Goal: Task Accomplishment & Management: Complete application form

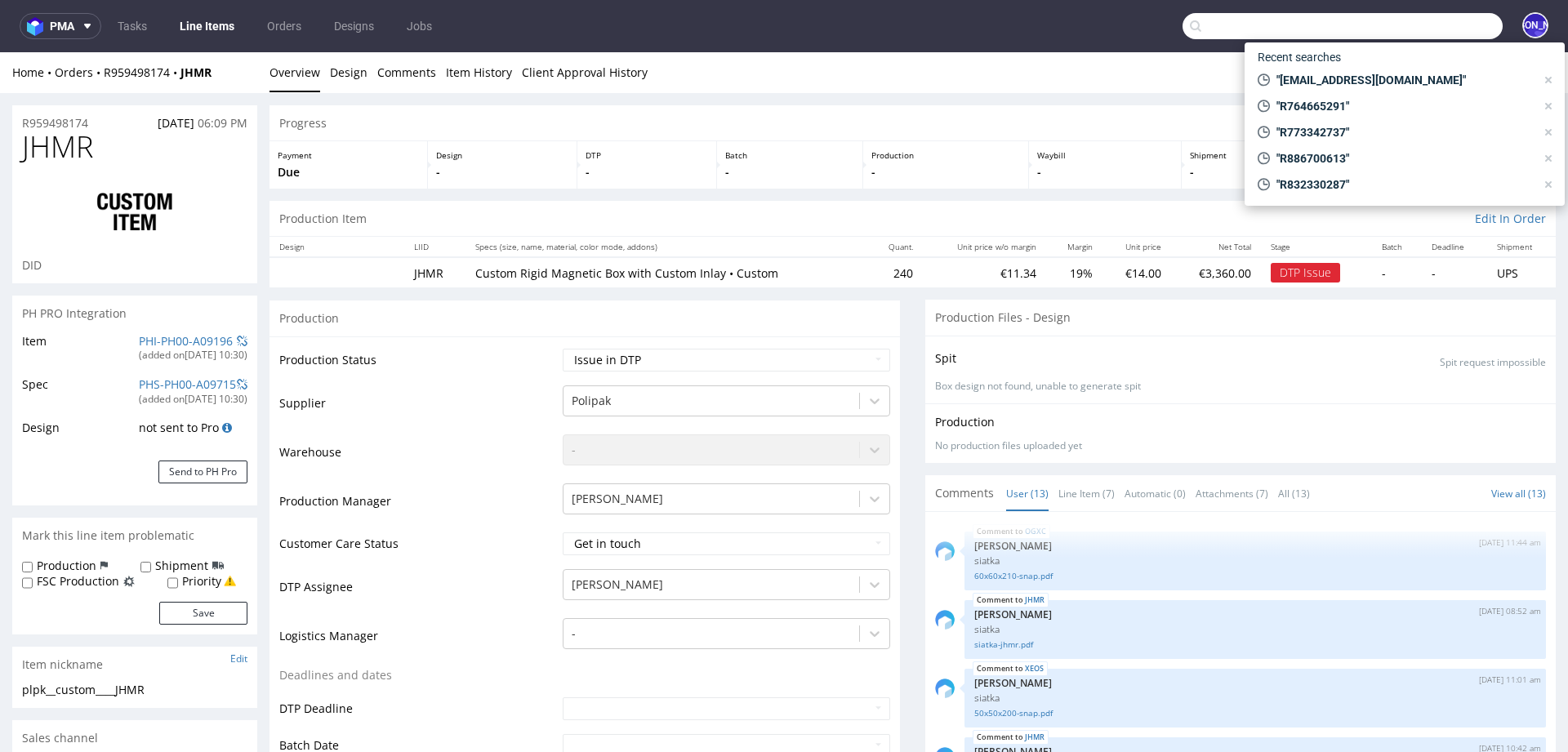
scroll to position [798, 0]
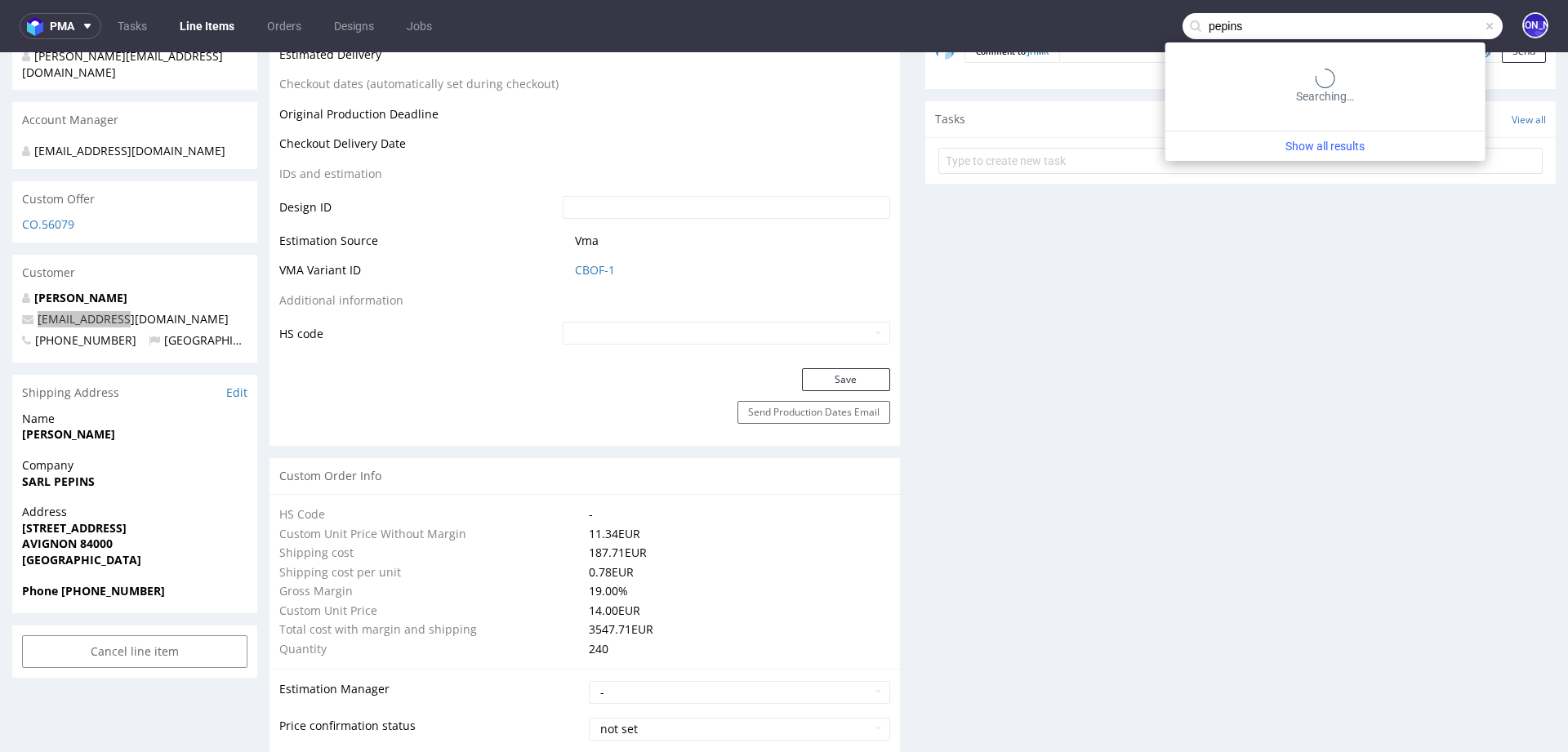
type input "pepins"
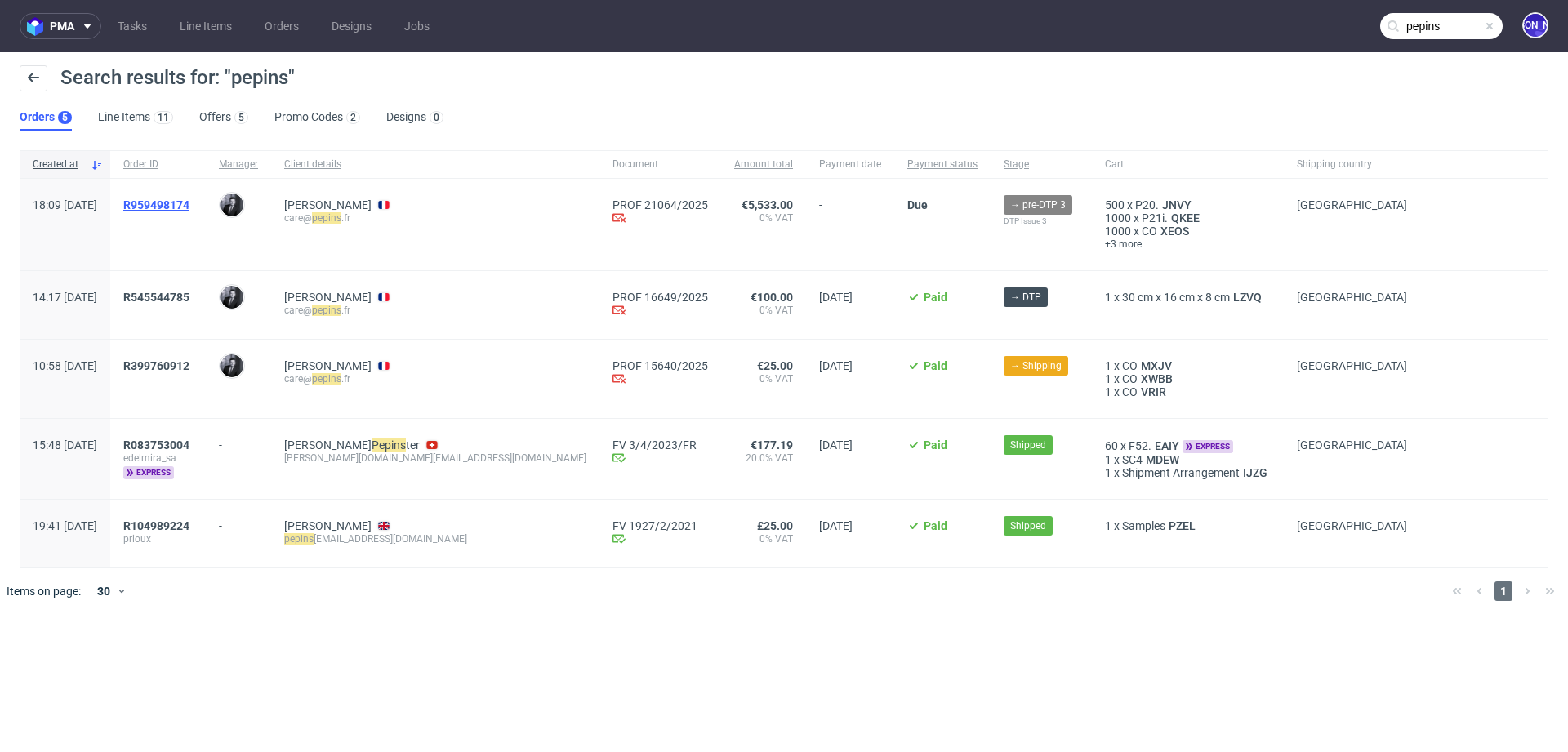
click at [189, 203] on span "R959498174" at bounding box center [156, 204] width 66 height 13
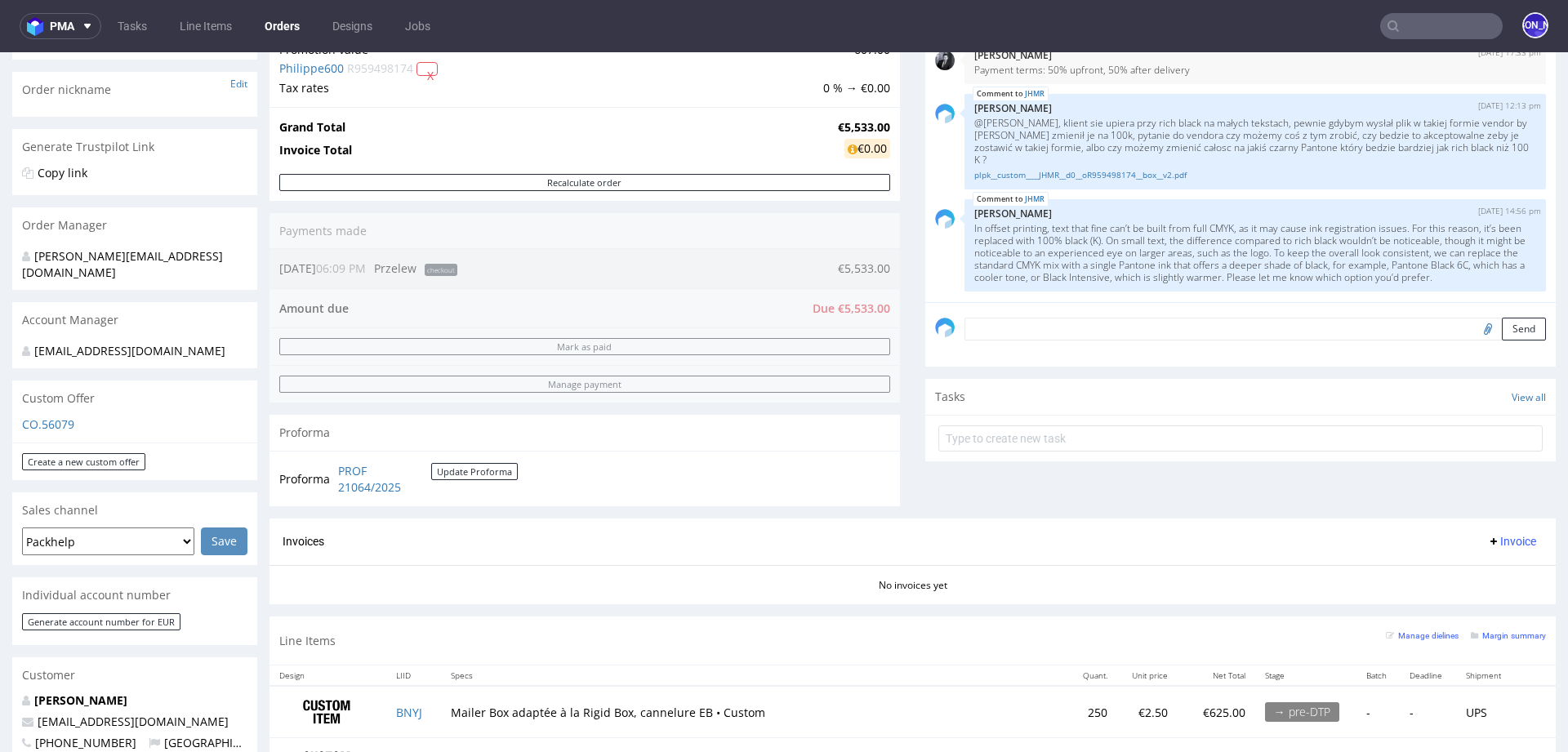
scroll to position [87, 0]
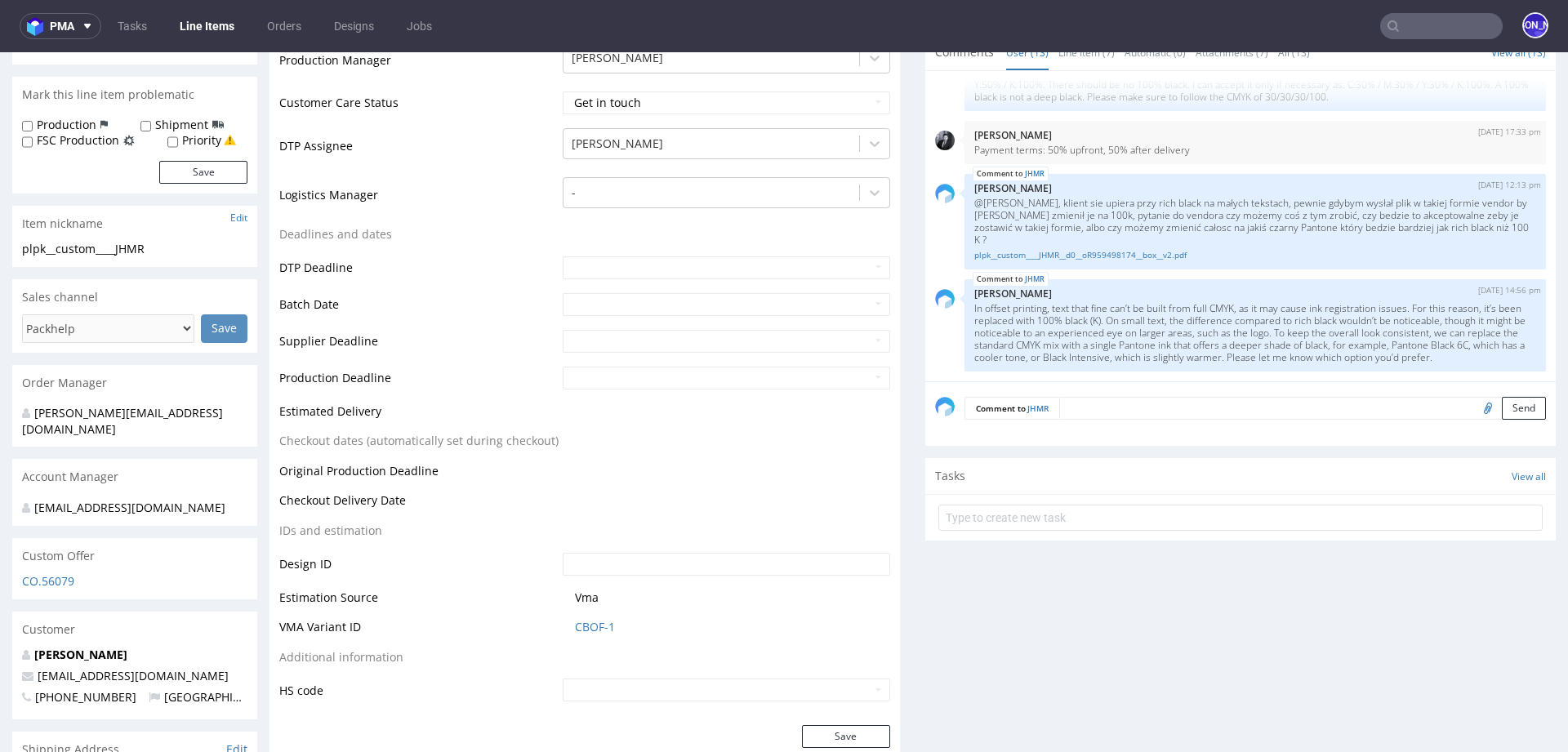
scroll to position [412, 0]
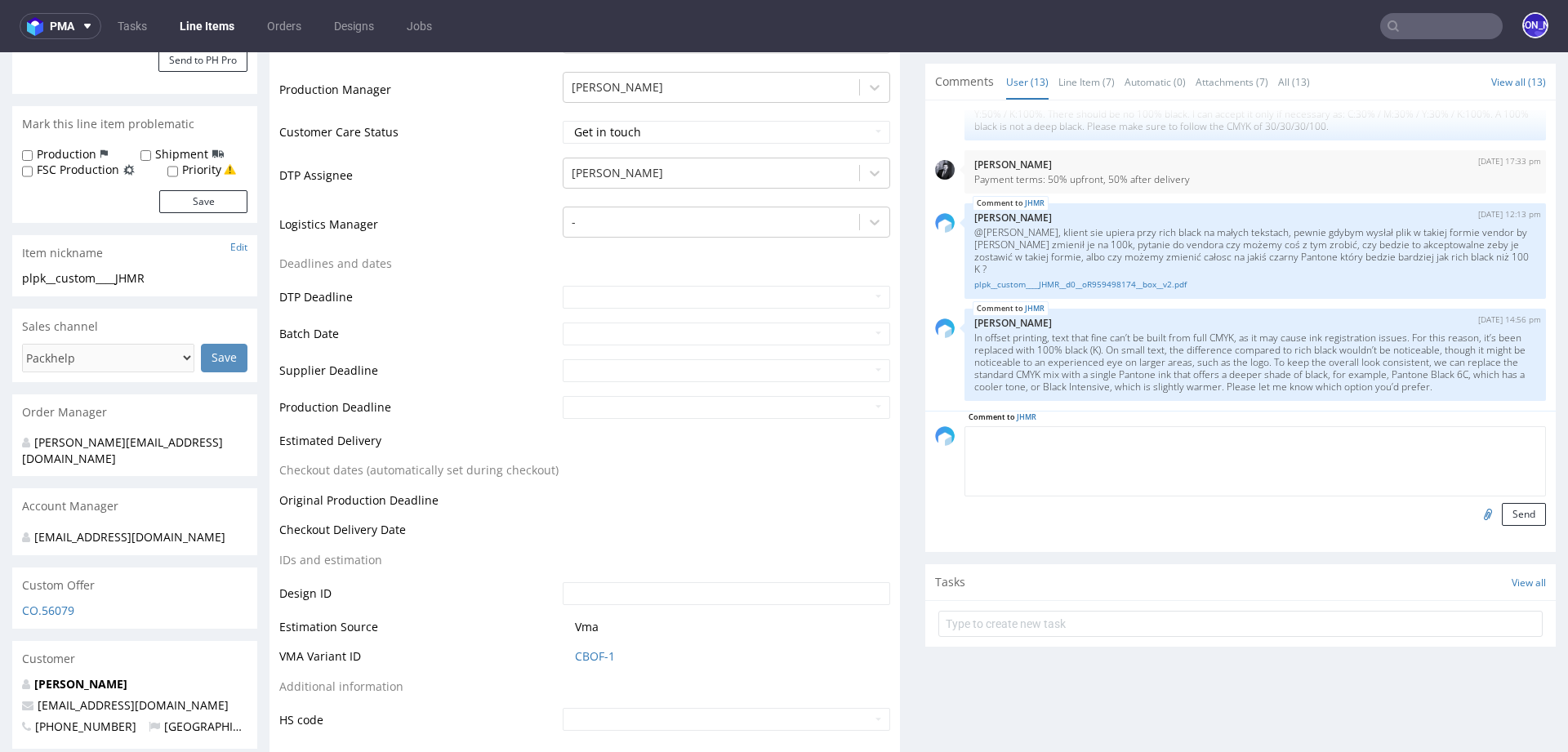
click at [1086, 437] on textarea at bounding box center [1256, 461] width 582 height 70
paste textarea "BLACK 6C"
type textarea "Klient wybiera opcję BLACK 6C"
click at [1502, 512] on button "Send" at bounding box center [1523, 514] width 44 height 22
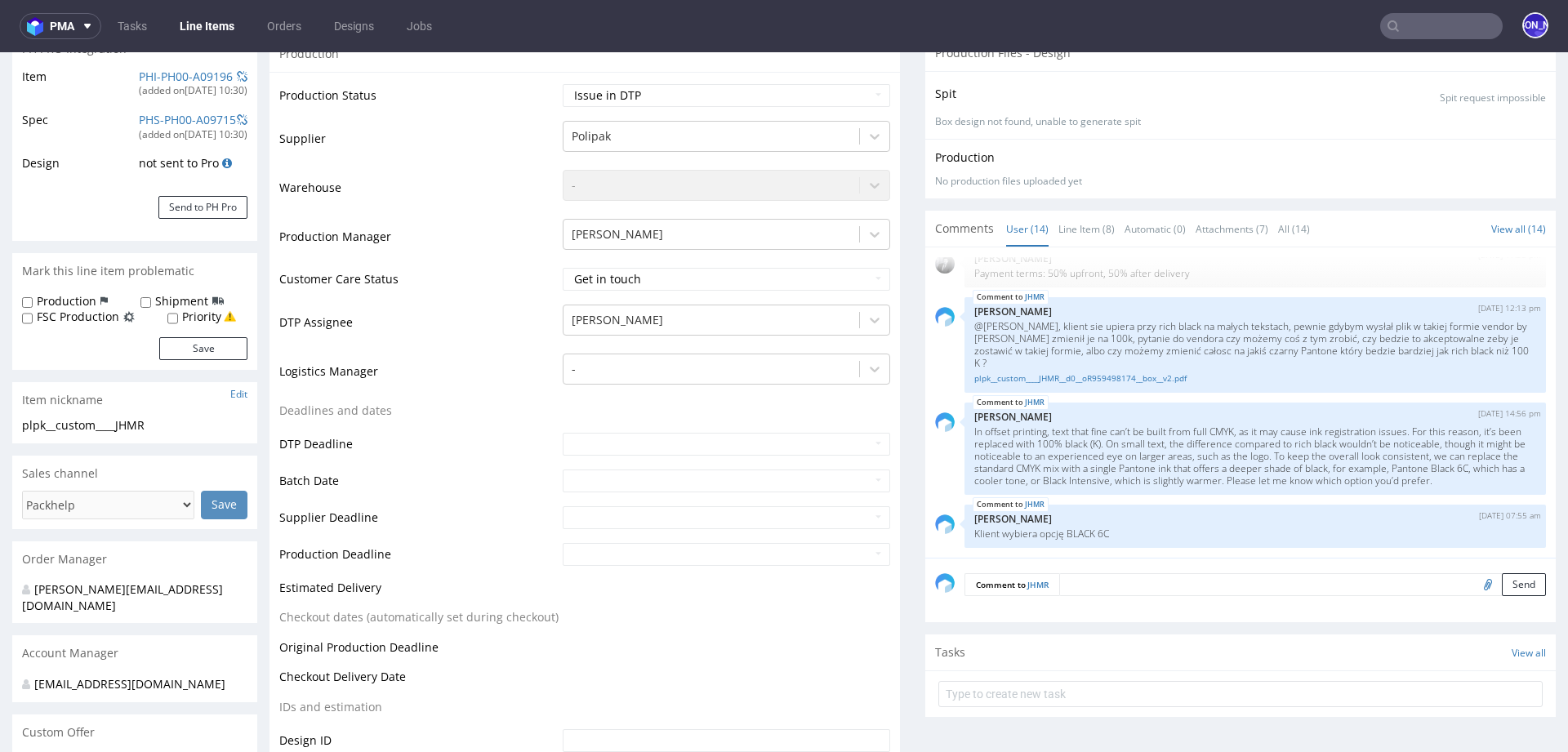
scroll to position [41, 0]
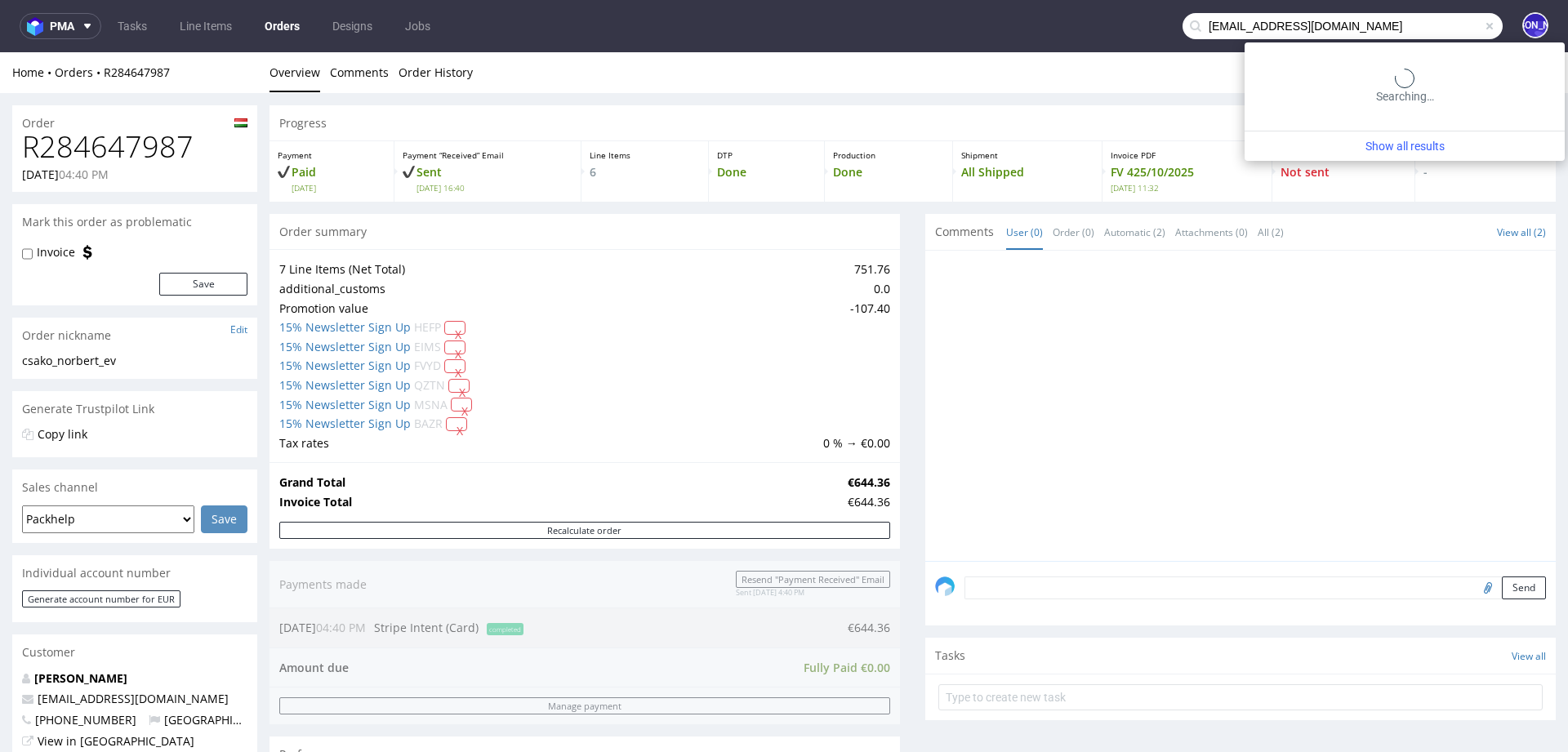
type input "[EMAIL_ADDRESS][DOMAIN_NAME]"
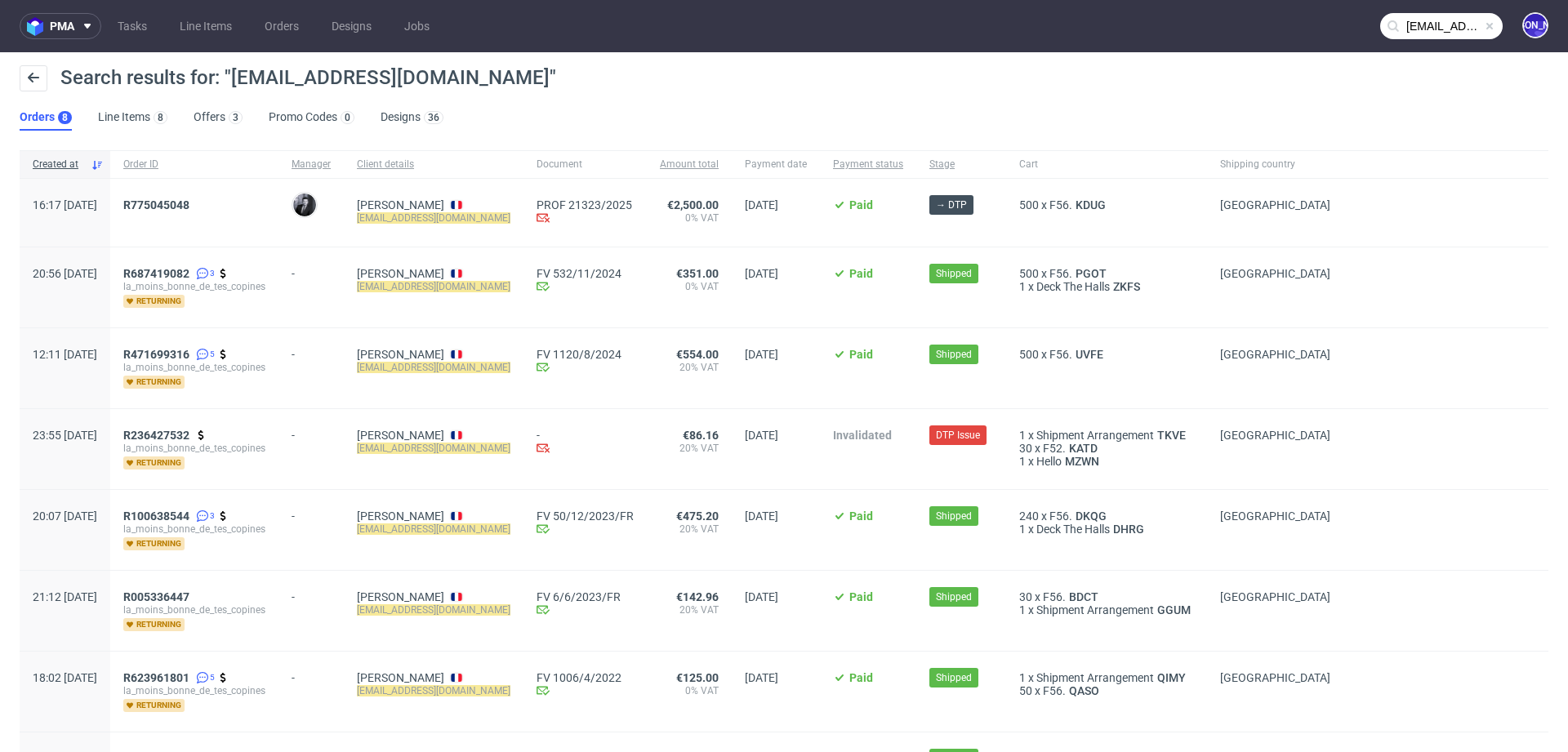
click at [191, 195] on div "R775045048" at bounding box center [194, 212] width 168 height 67
click at [189, 203] on span "R775045048" at bounding box center [156, 204] width 66 height 13
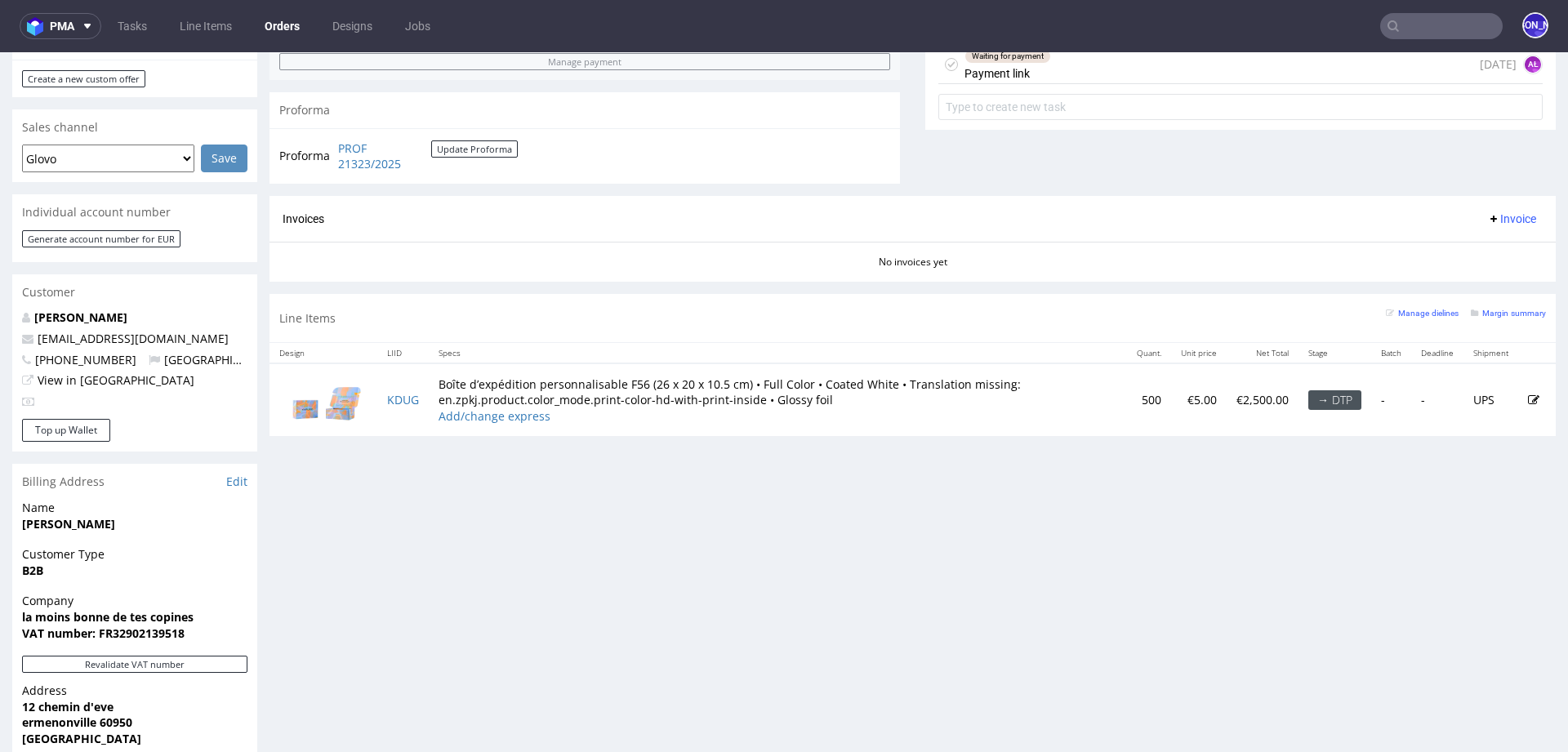
scroll to position [881, 0]
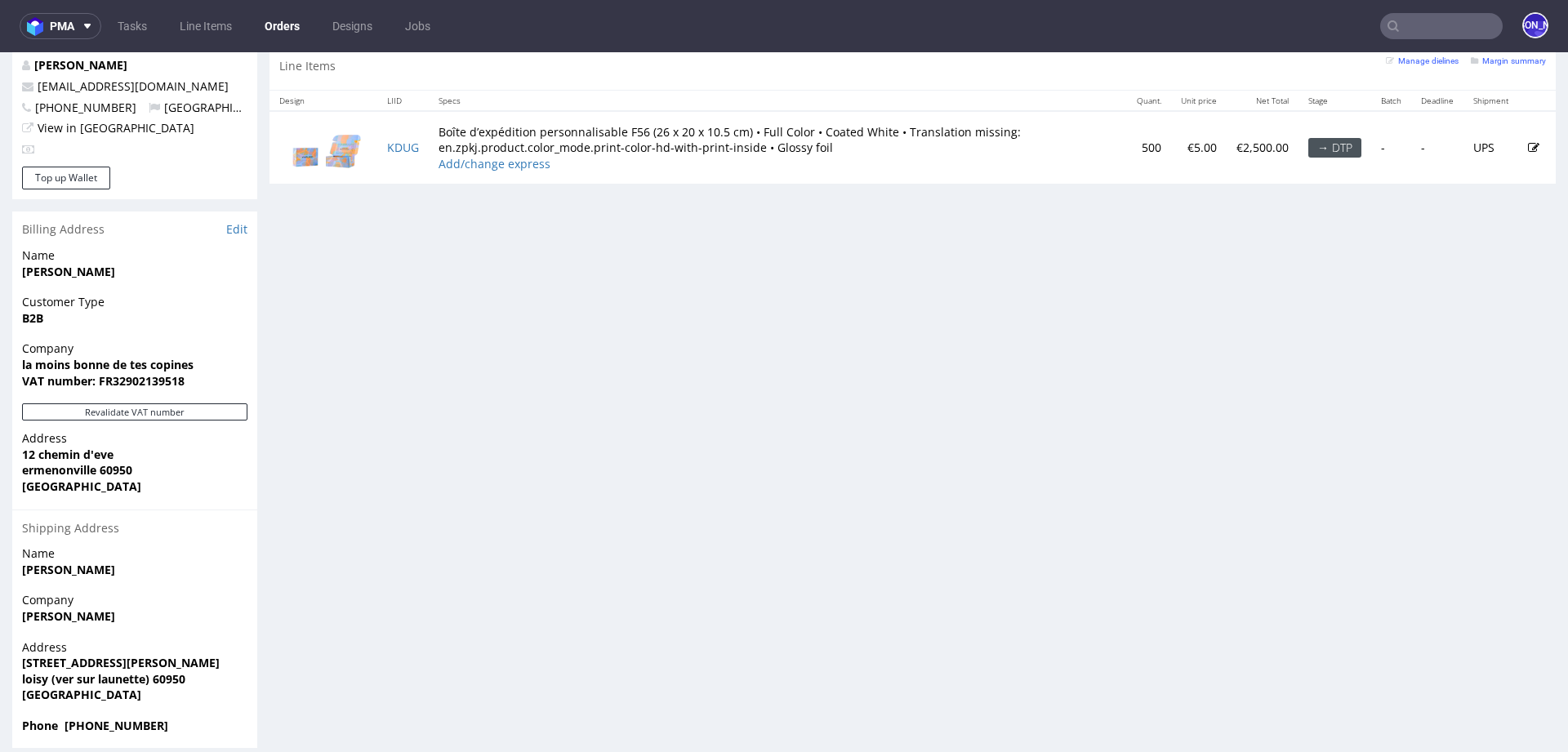
click at [1417, 38] on input "text" at bounding box center [1442, 25] width 123 height 26
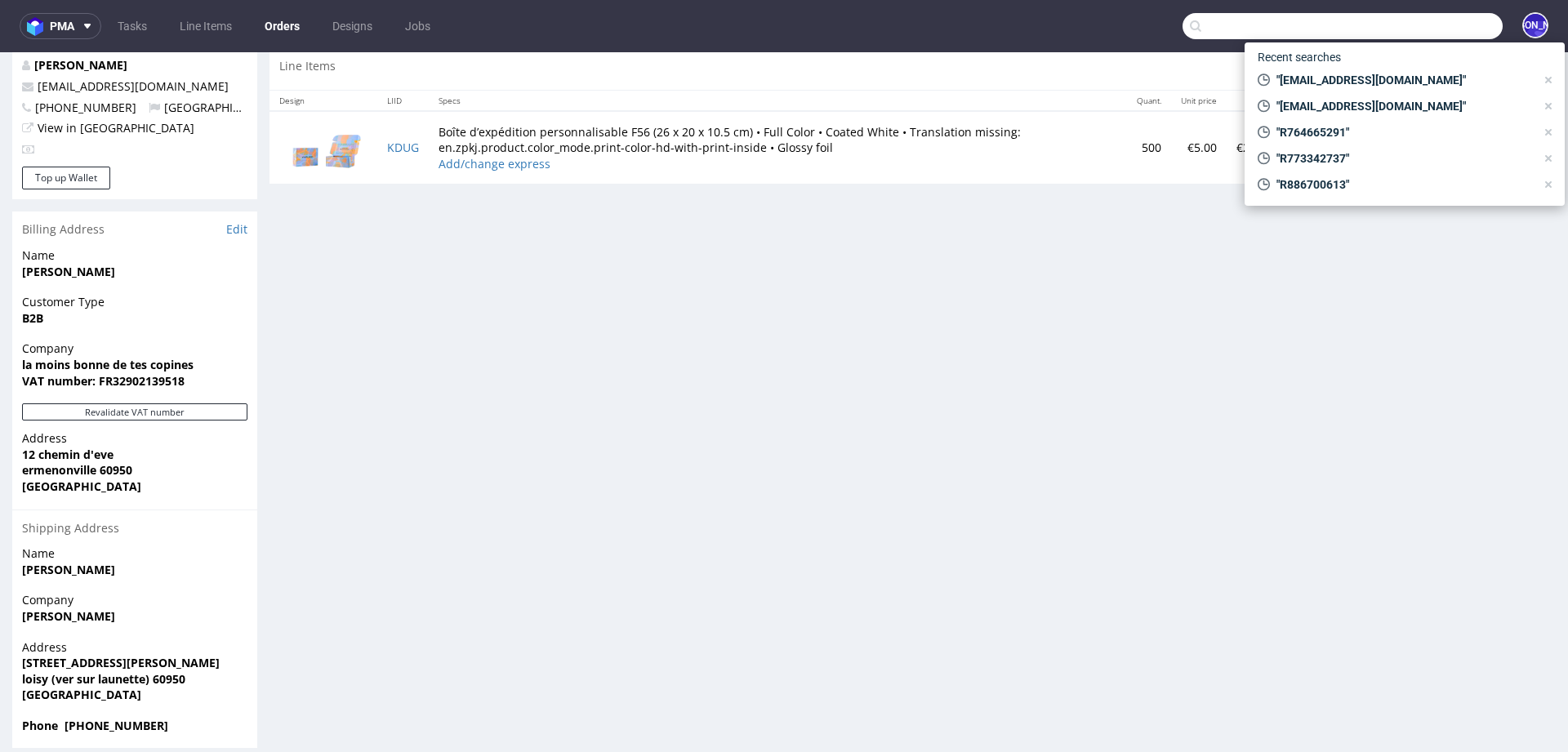
paste input "[PERSON_NAME][EMAIL_ADDRESS][DOMAIN_NAME]"
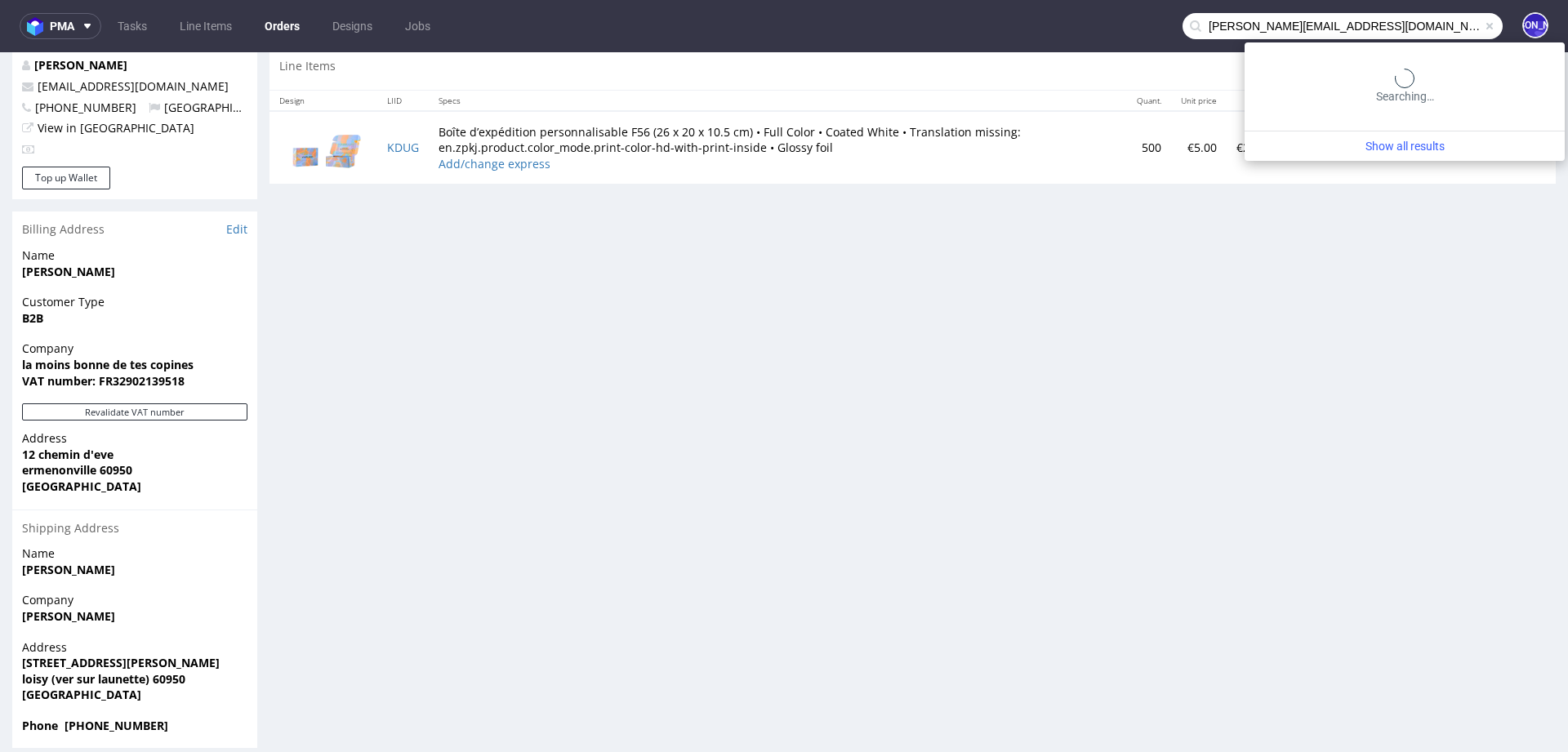
type input "[PERSON_NAME][EMAIL_ADDRESS][DOMAIN_NAME]"
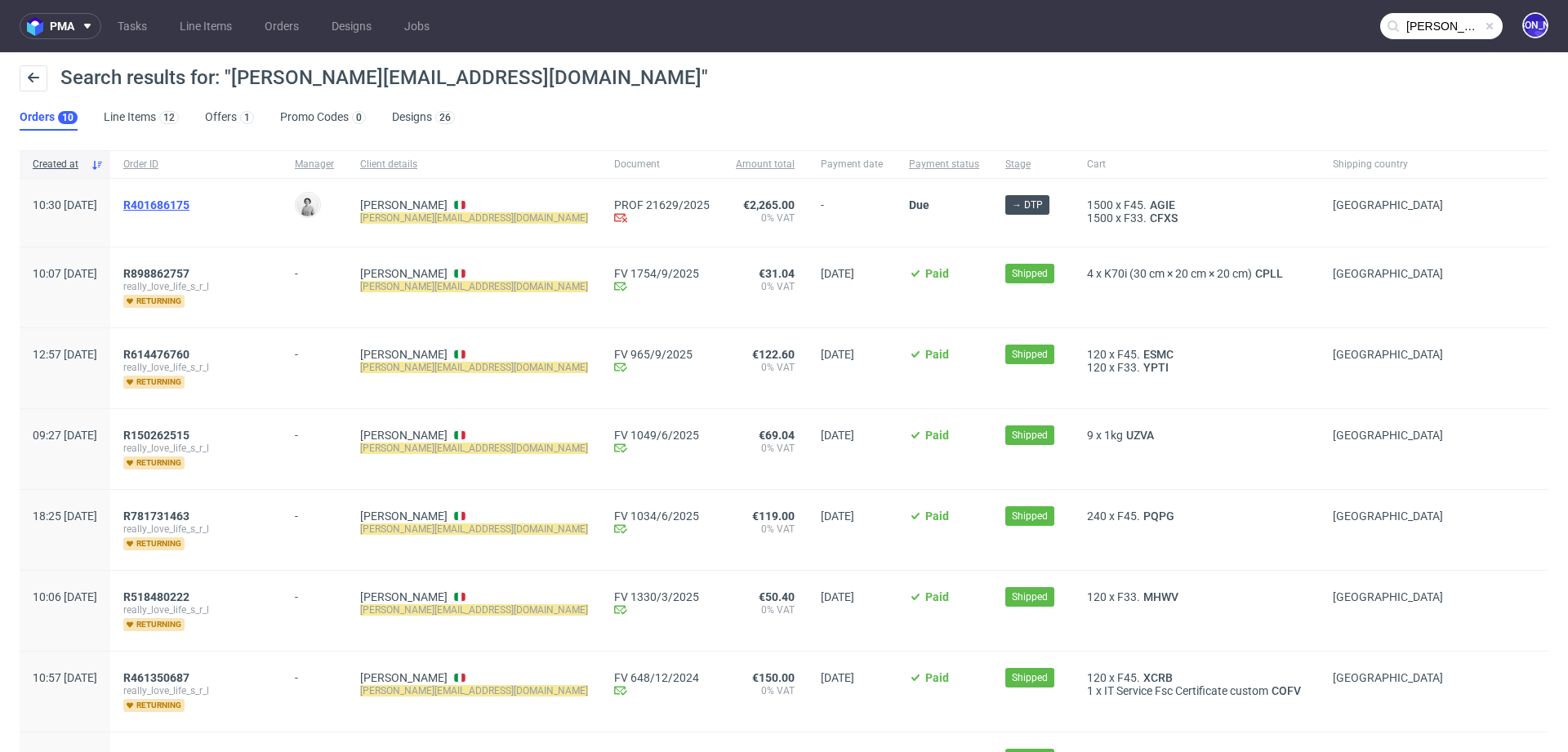
click at [189, 200] on span "R401686175" at bounding box center [156, 204] width 66 height 13
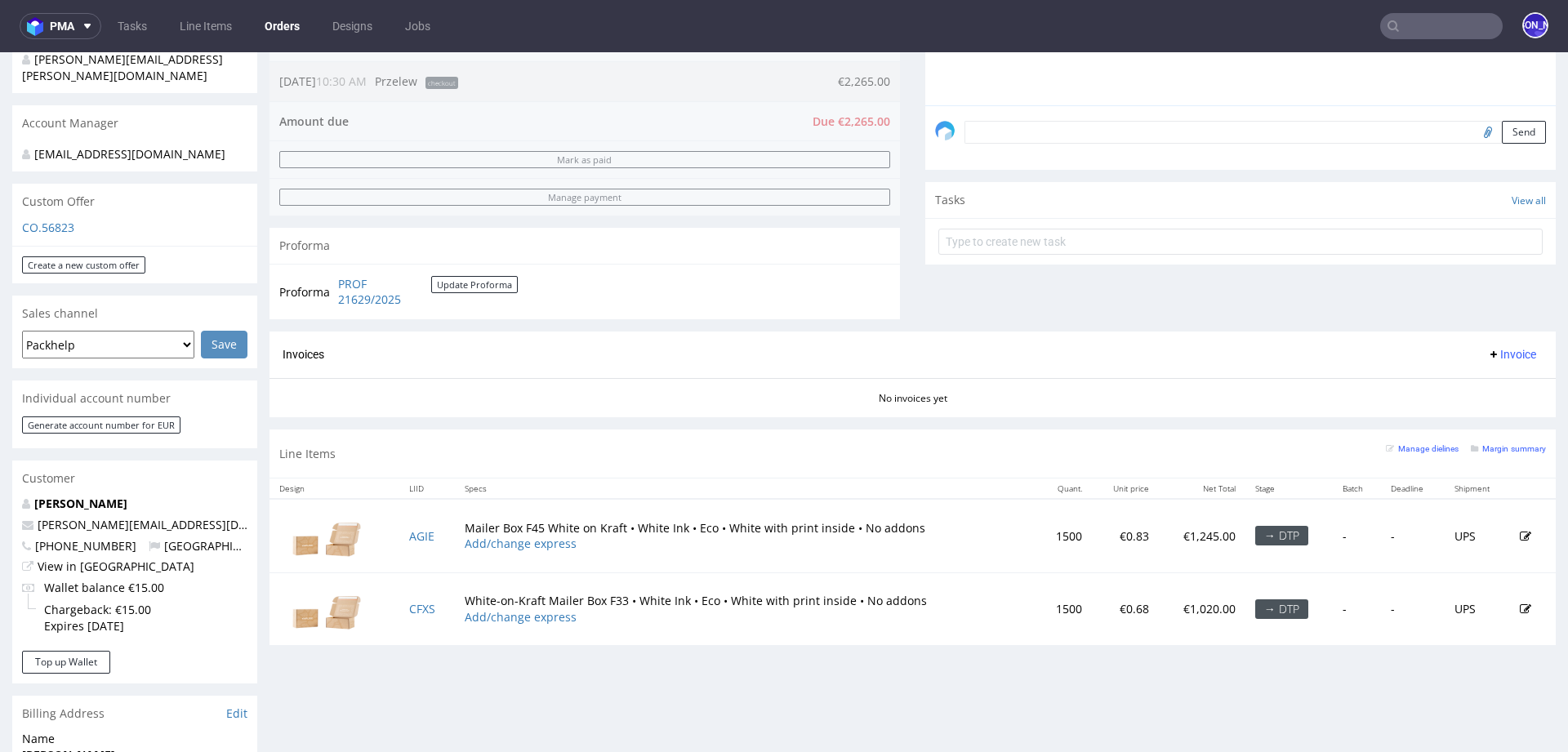
scroll to position [470, 0]
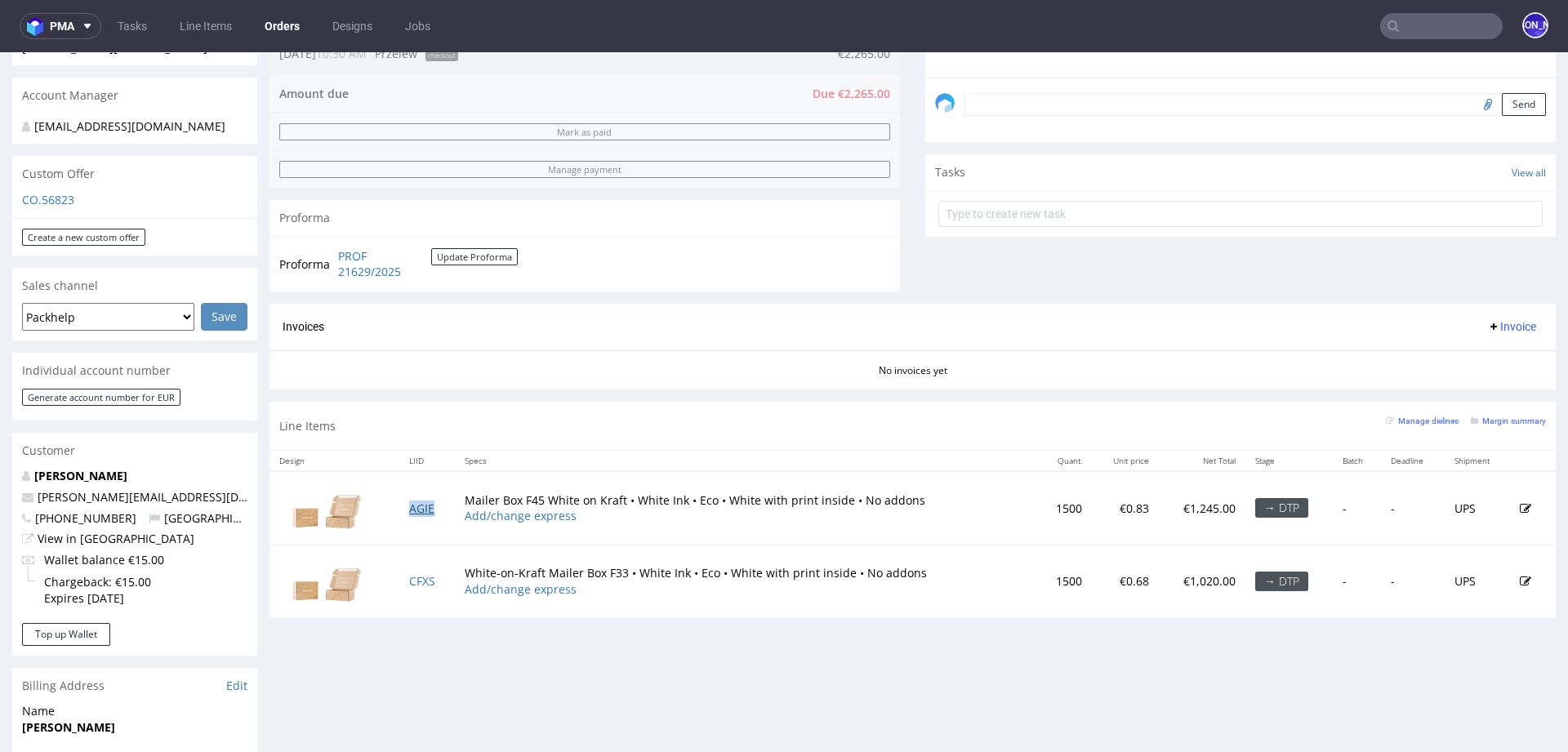
click at [422, 500] on link "AGIE" at bounding box center [422, 508] width 25 height 16
click at [412, 584] on link "CFXS" at bounding box center [422, 581] width 26 height 16
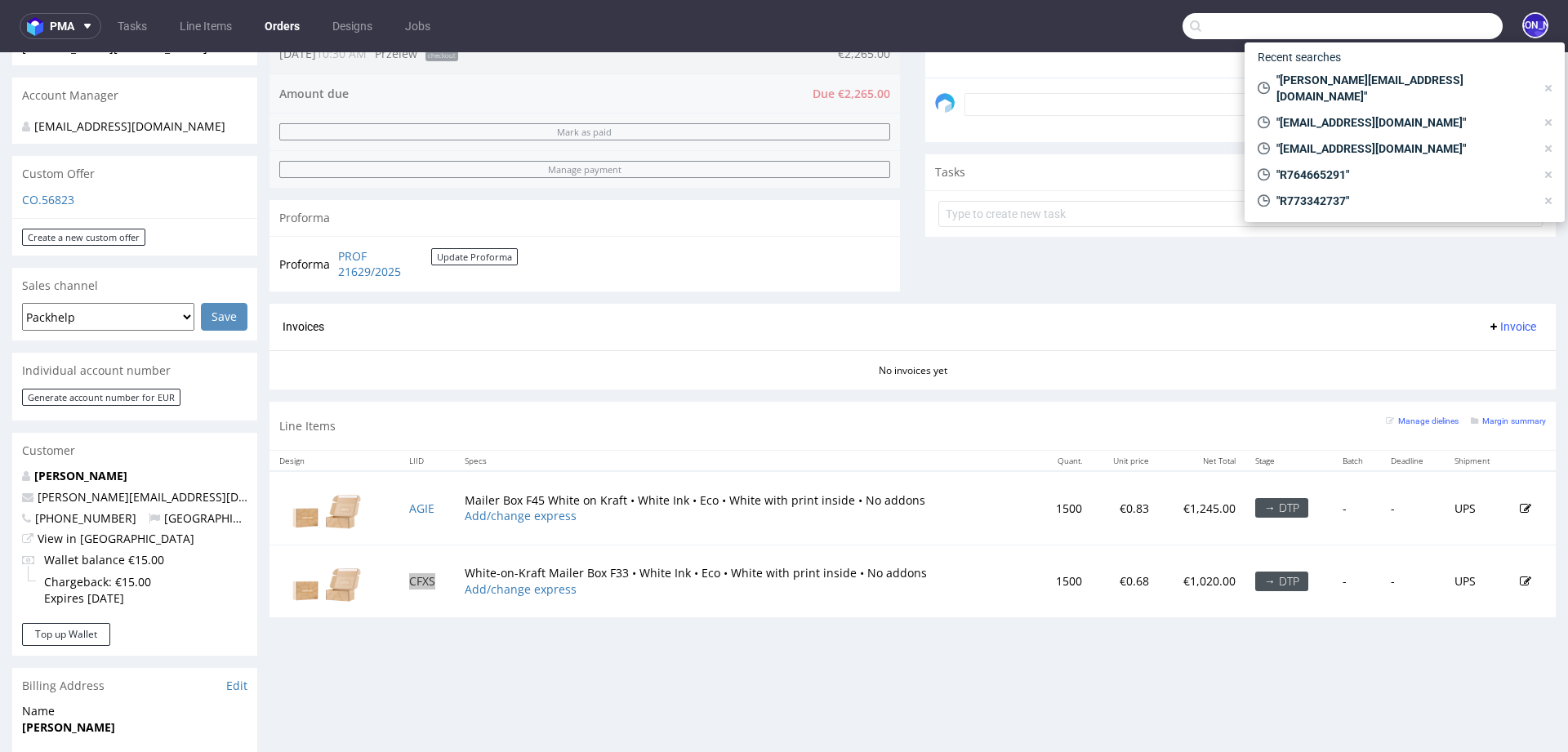
click at [1436, 27] on input "text" at bounding box center [1343, 25] width 320 height 26
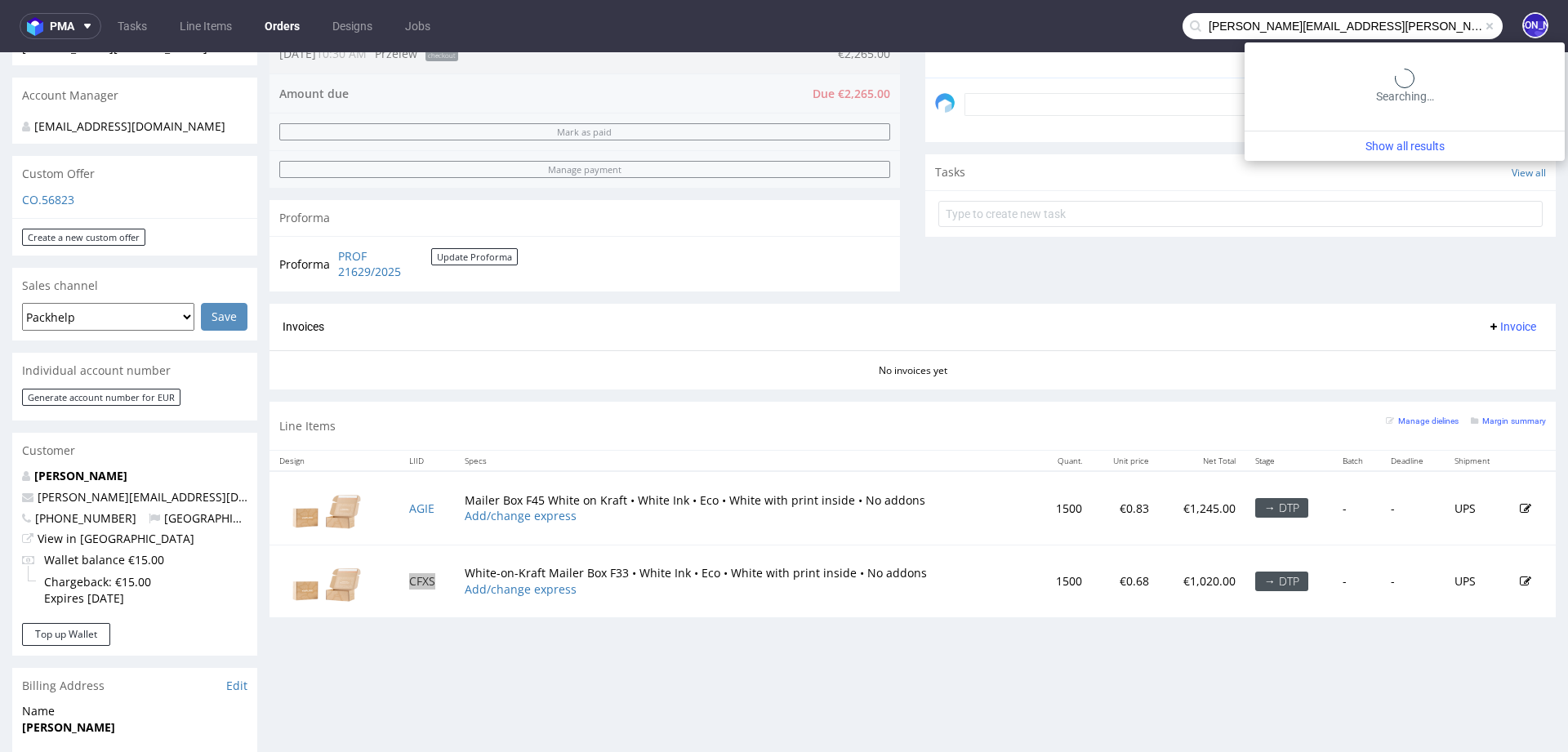
type input "felix.legoff@candeur.co"
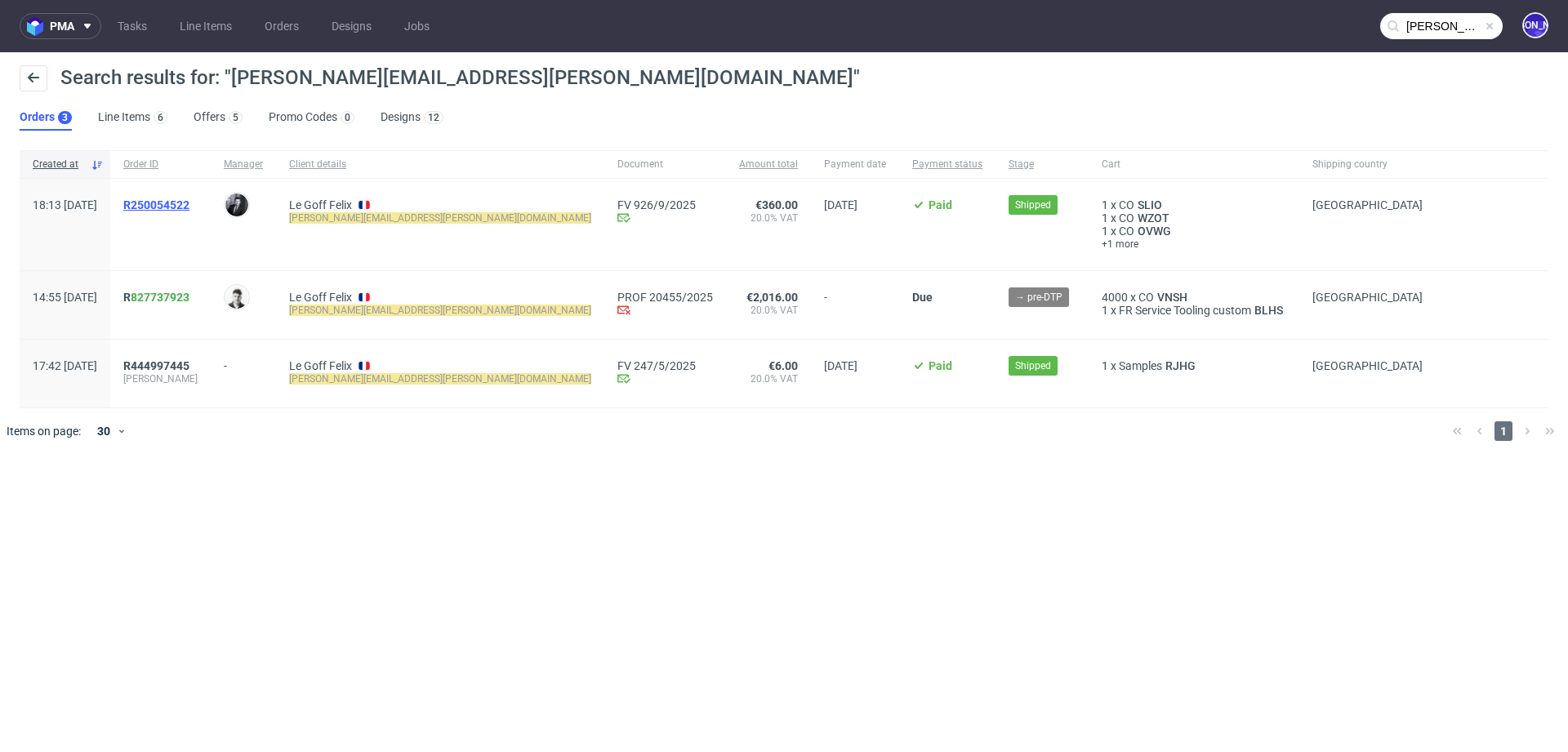
click at [189, 205] on span "R250054522" at bounding box center [156, 204] width 66 height 13
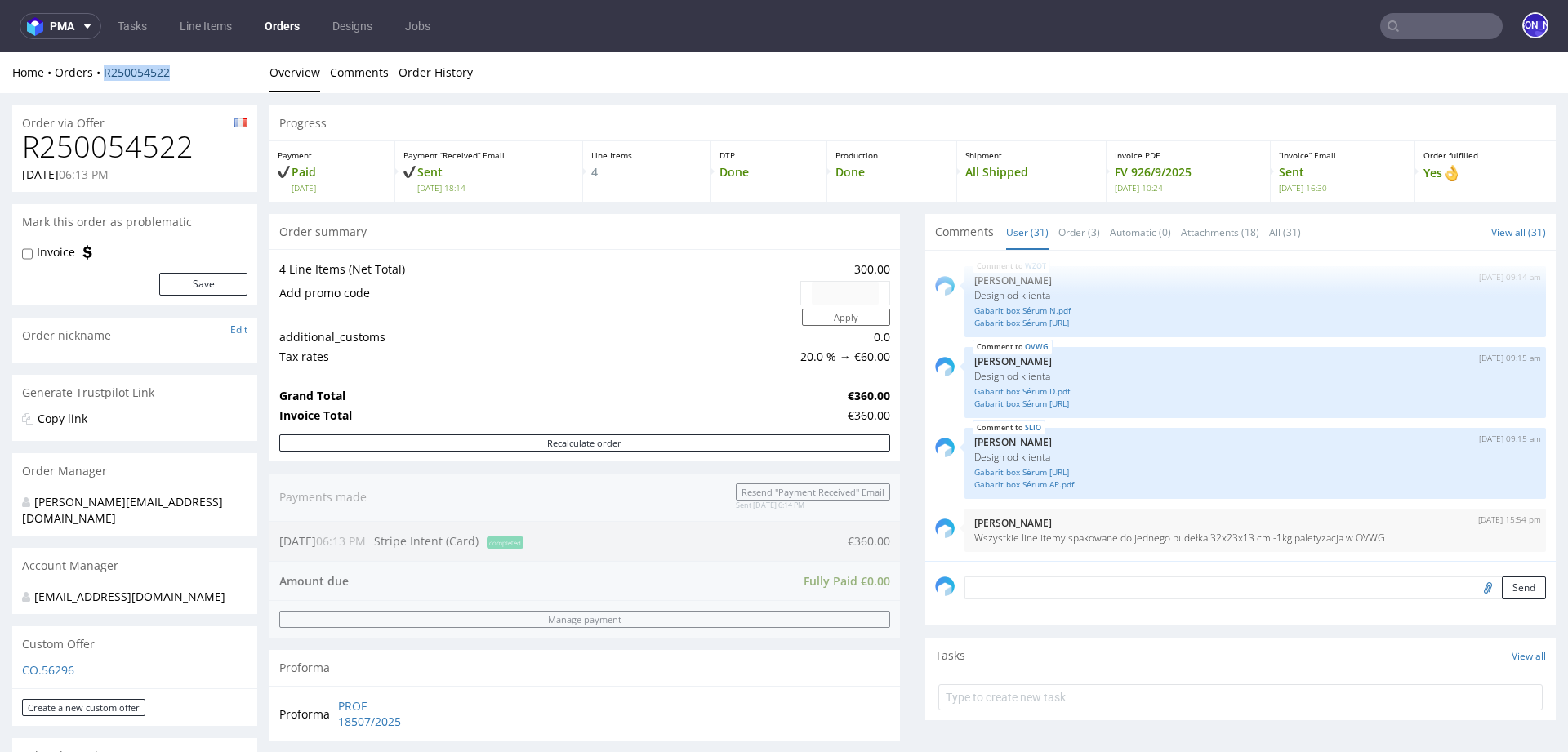
drag, startPoint x: 185, startPoint y: 74, endPoint x: 102, endPoint y: 73, distance: 83.0
click at [102, 73] on div "Home Orders R250054522" at bounding box center [135, 72] width 245 height 17
copy link "R250054522"
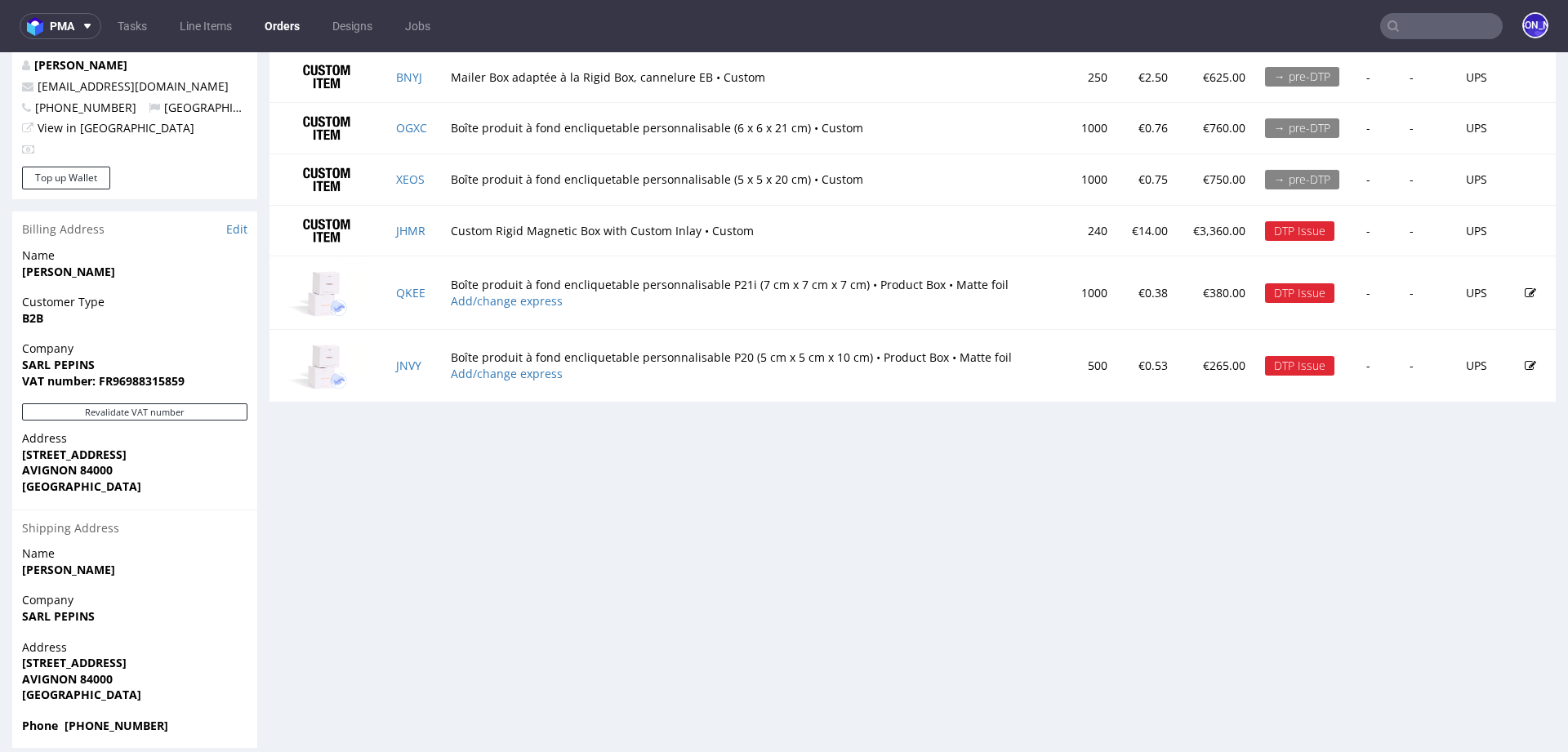
scroll to position [865, 0]
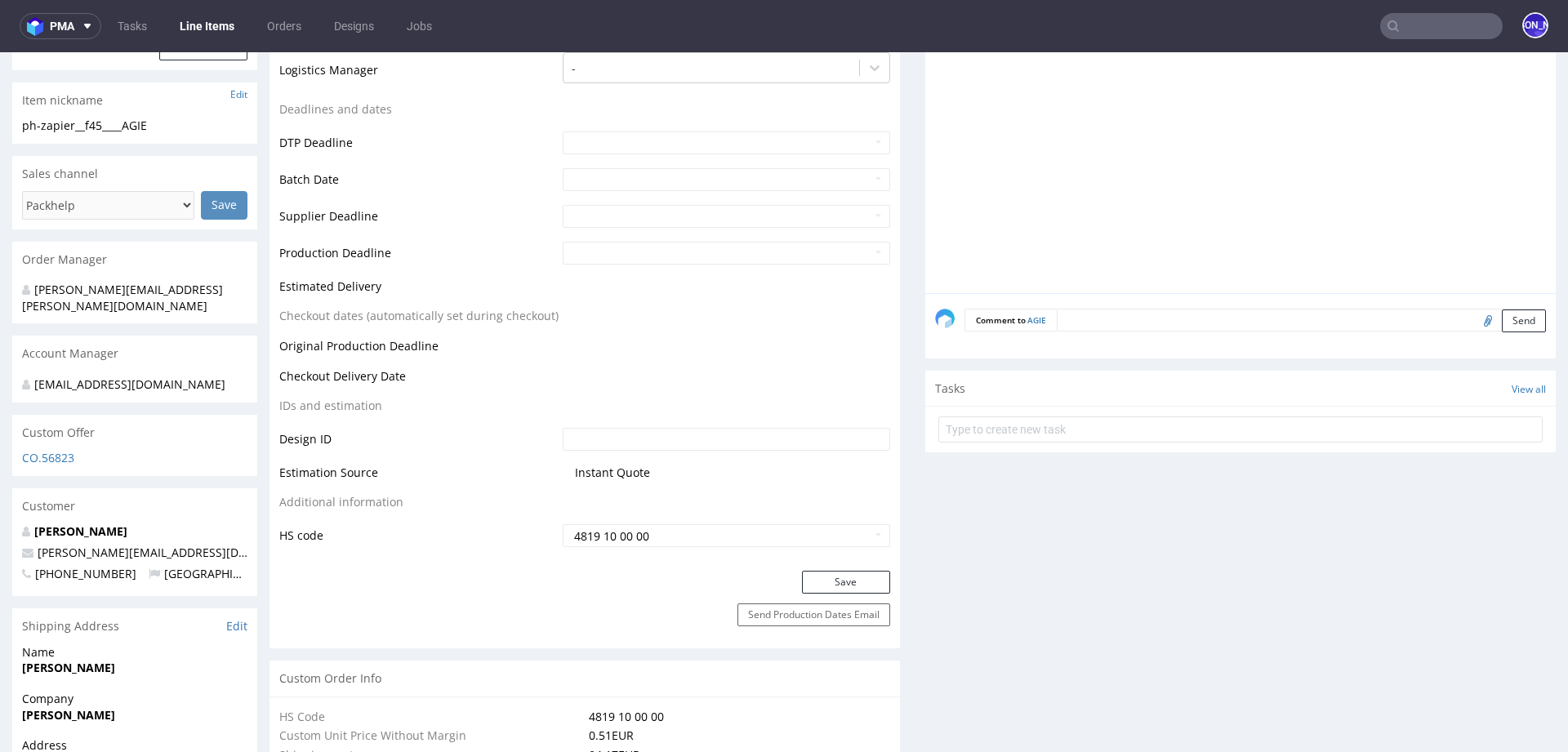
scroll to position [376, 0]
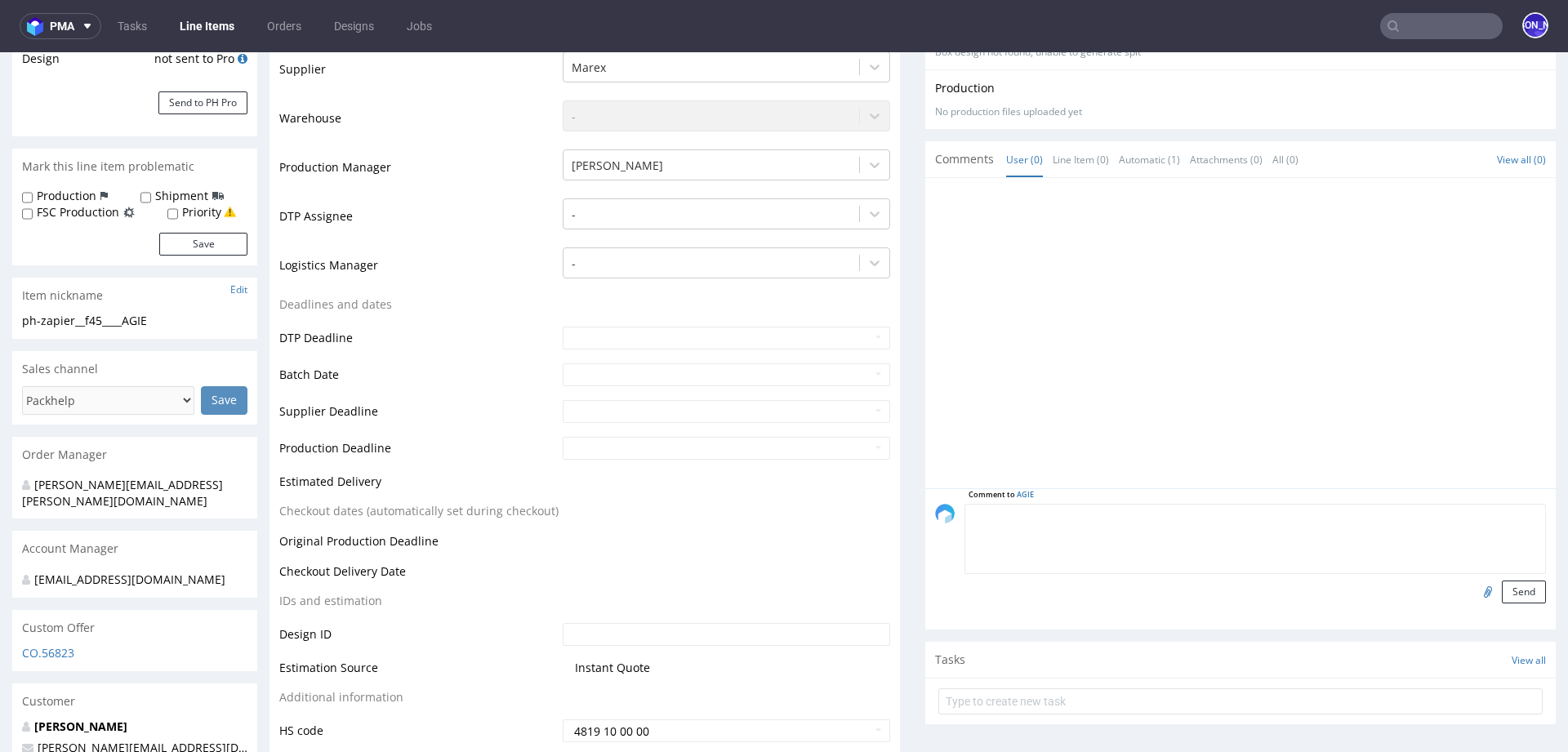
click at [1060, 511] on textarea at bounding box center [1256, 539] width 582 height 70
type textarea "Design od klienta"
click at [1474, 586] on input "file" at bounding box center [1485, 591] width 22 height 21
type input "C:\fakepath\EcoMailerBoxF45_HappyHabit.pdf"
click at [1474, 589] on input "file" at bounding box center [1485, 591] width 22 height 21
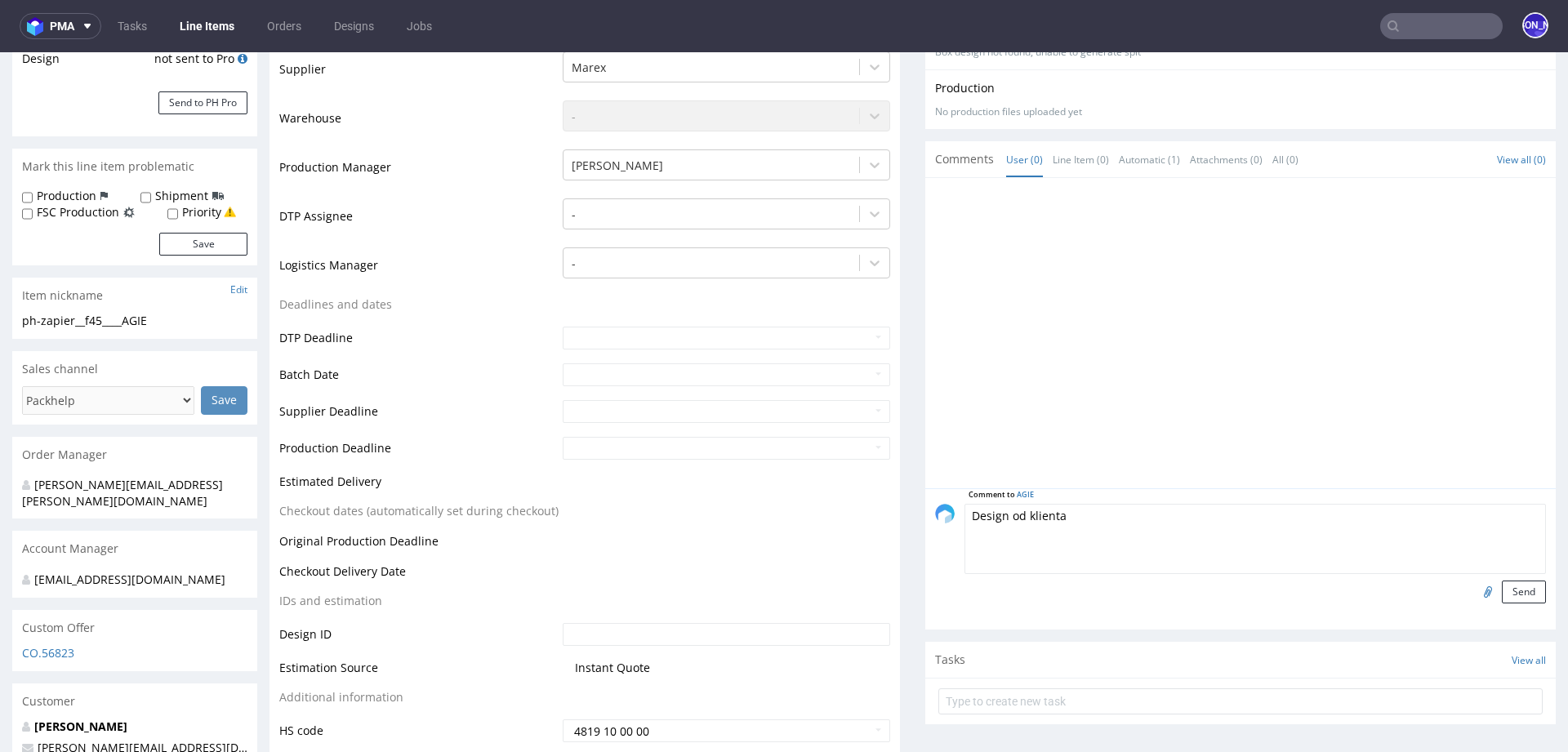
drag, startPoint x: 1065, startPoint y: 512, endPoint x: 695, endPoint y: 529, distance: 370.4
click at [984, 515] on textarea "Design od klienta" at bounding box center [1256, 539] width 582 height 70
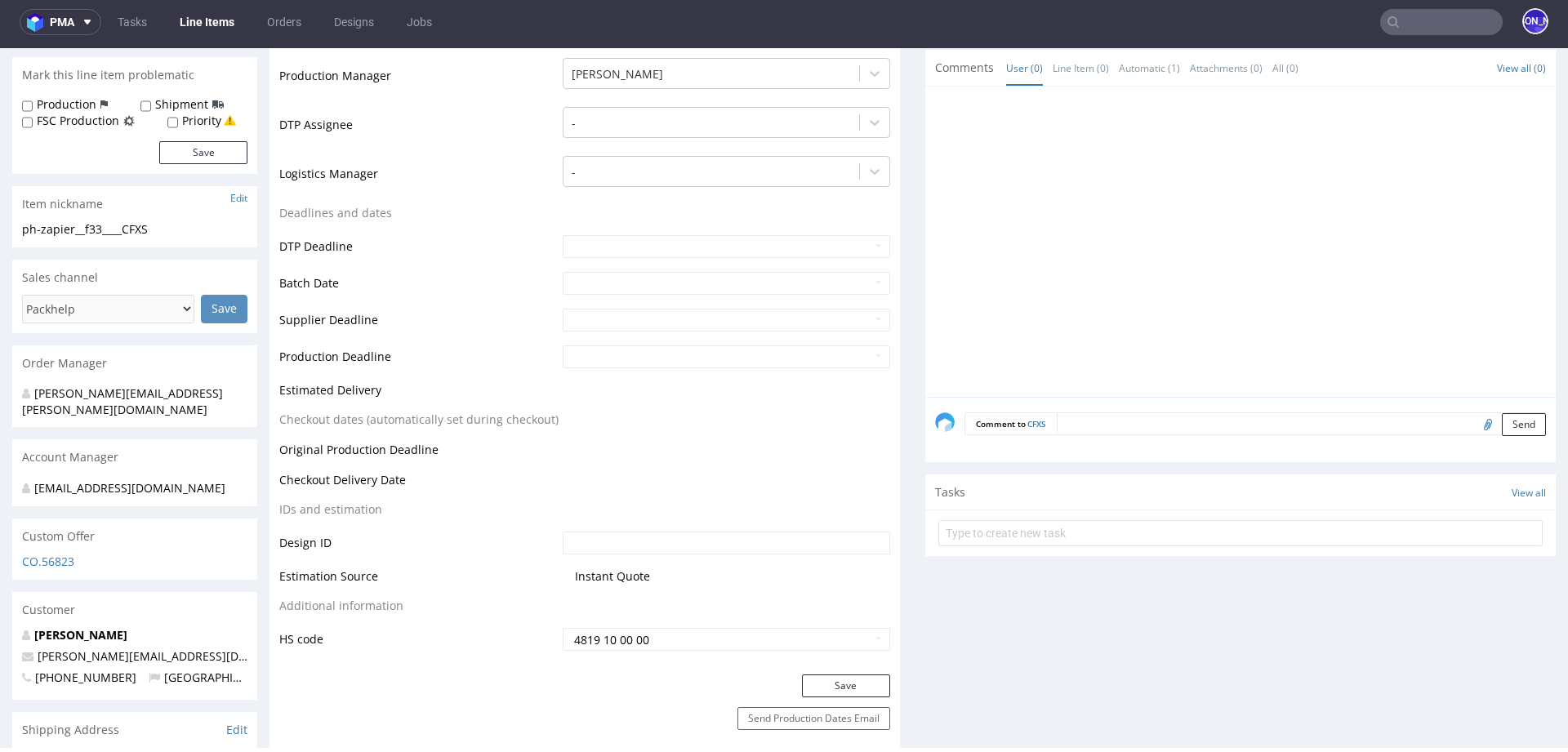
scroll to position [428, 0]
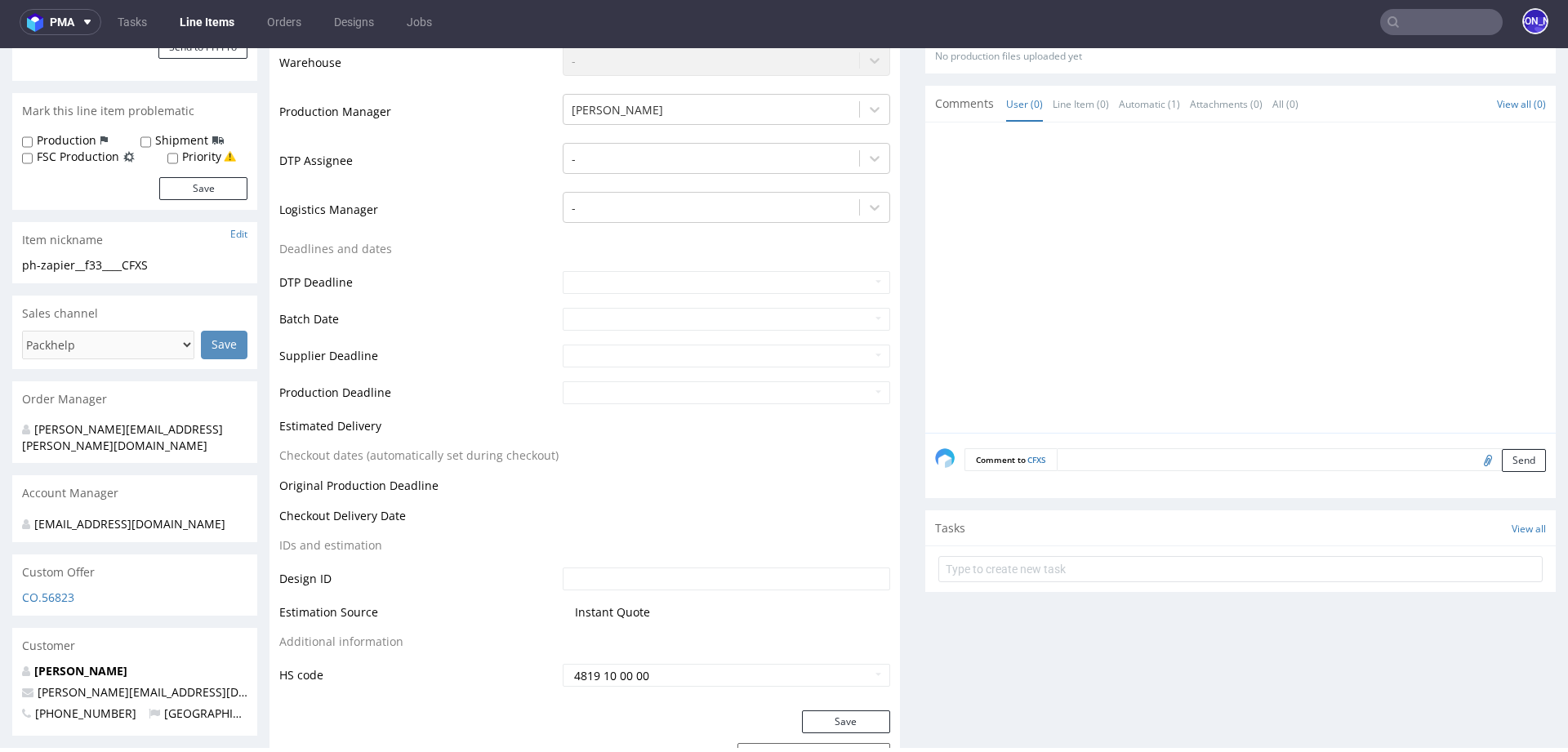
click at [1106, 458] on textarea at bounding box center [1301, 459] width 489 height 22
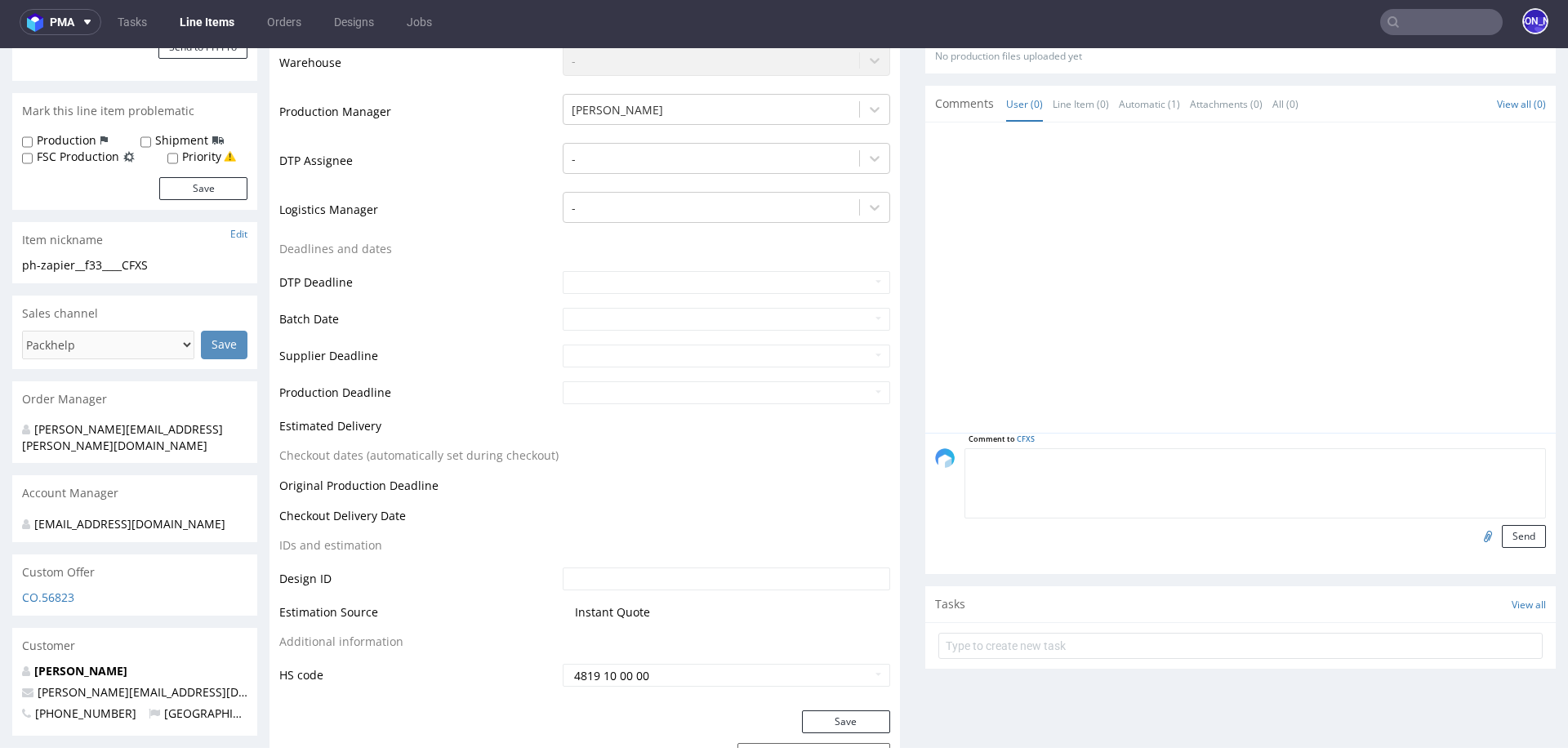
paste textarea "Design od klienta"
type textarea "Design od klienta"
click at [1474, 538] on input "file" at bounding box center [1485, 535] width 22 height 21
type input "C:\fakepath\EcoMailerBoxF33_HappyHabit.pdf"
click at [1506, 529] on button "Send" at bounding box center [1523, 535] width 44 height 22
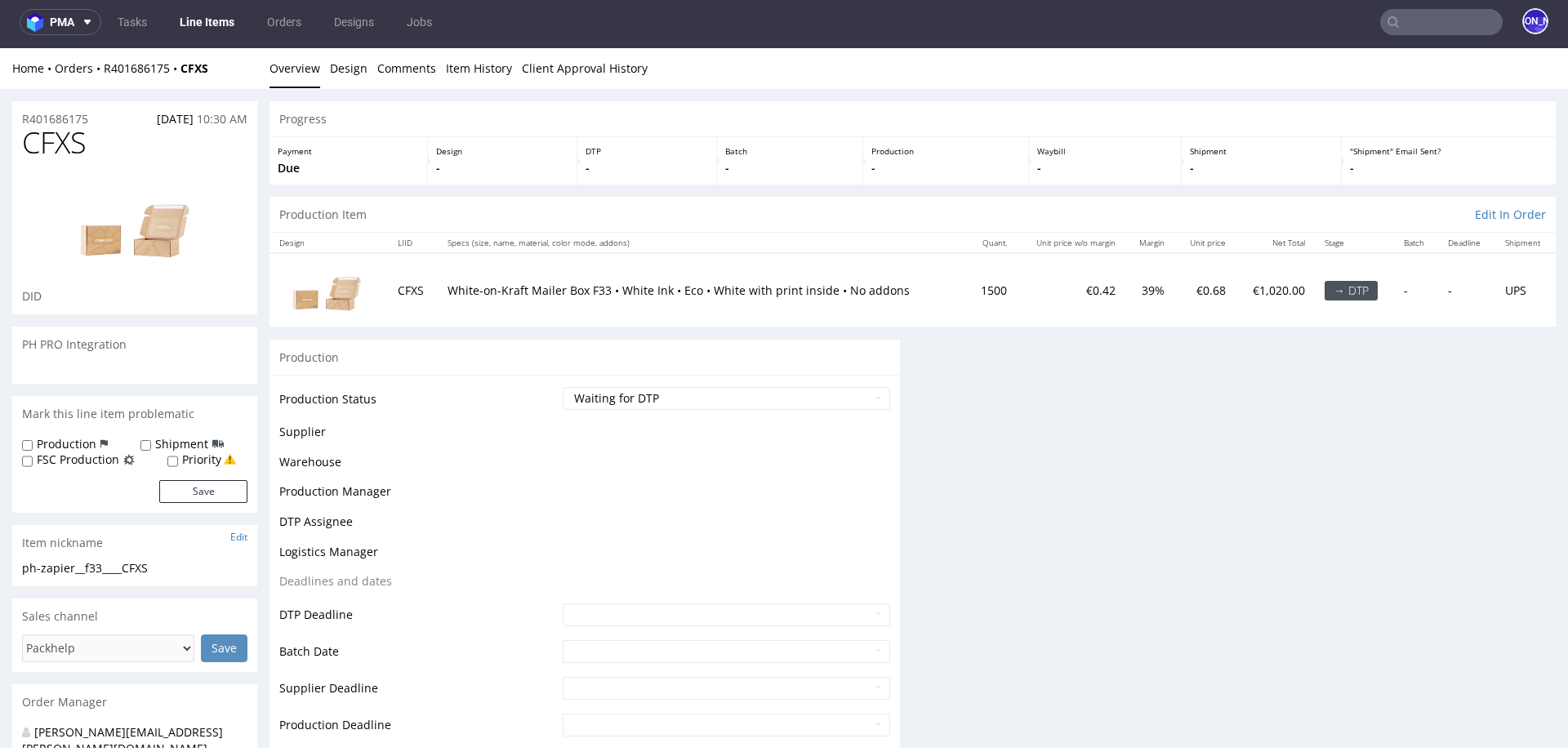
scroll to position [0, 0]
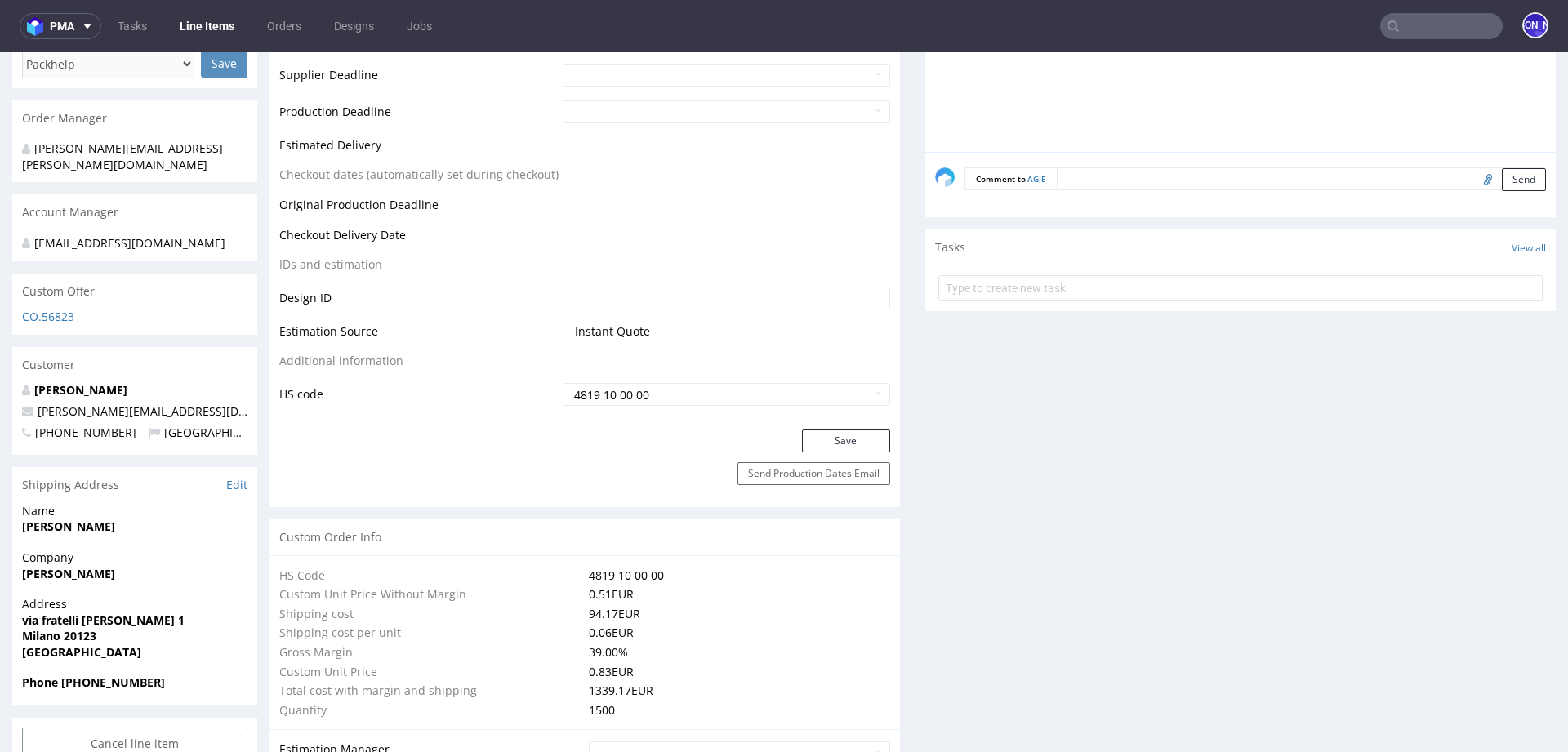
scroll to position [745, 0]
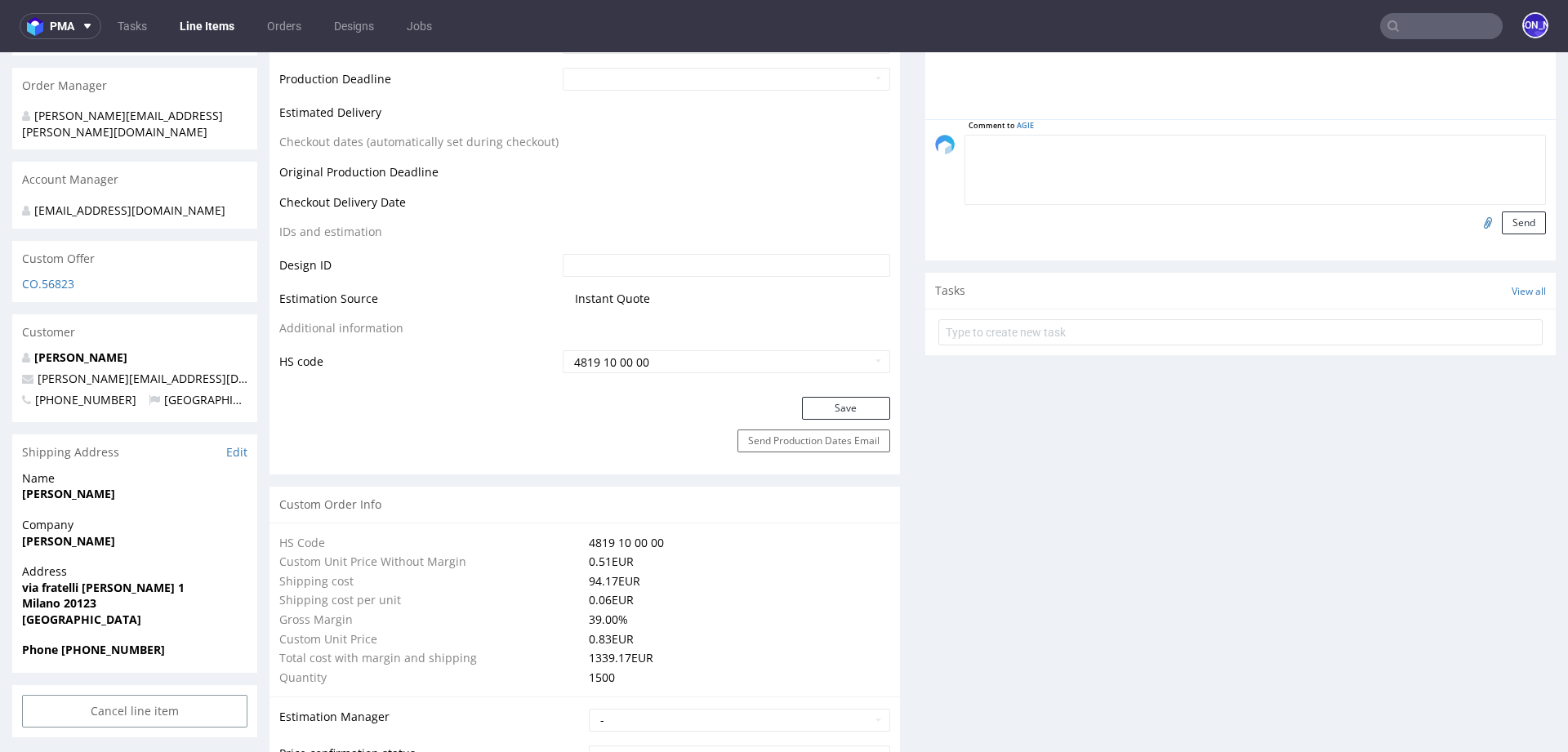
click at [1105, 141] on textarea at bounding box center [1256, 170] width 582 height 70
paste textarea "Design od klienta"
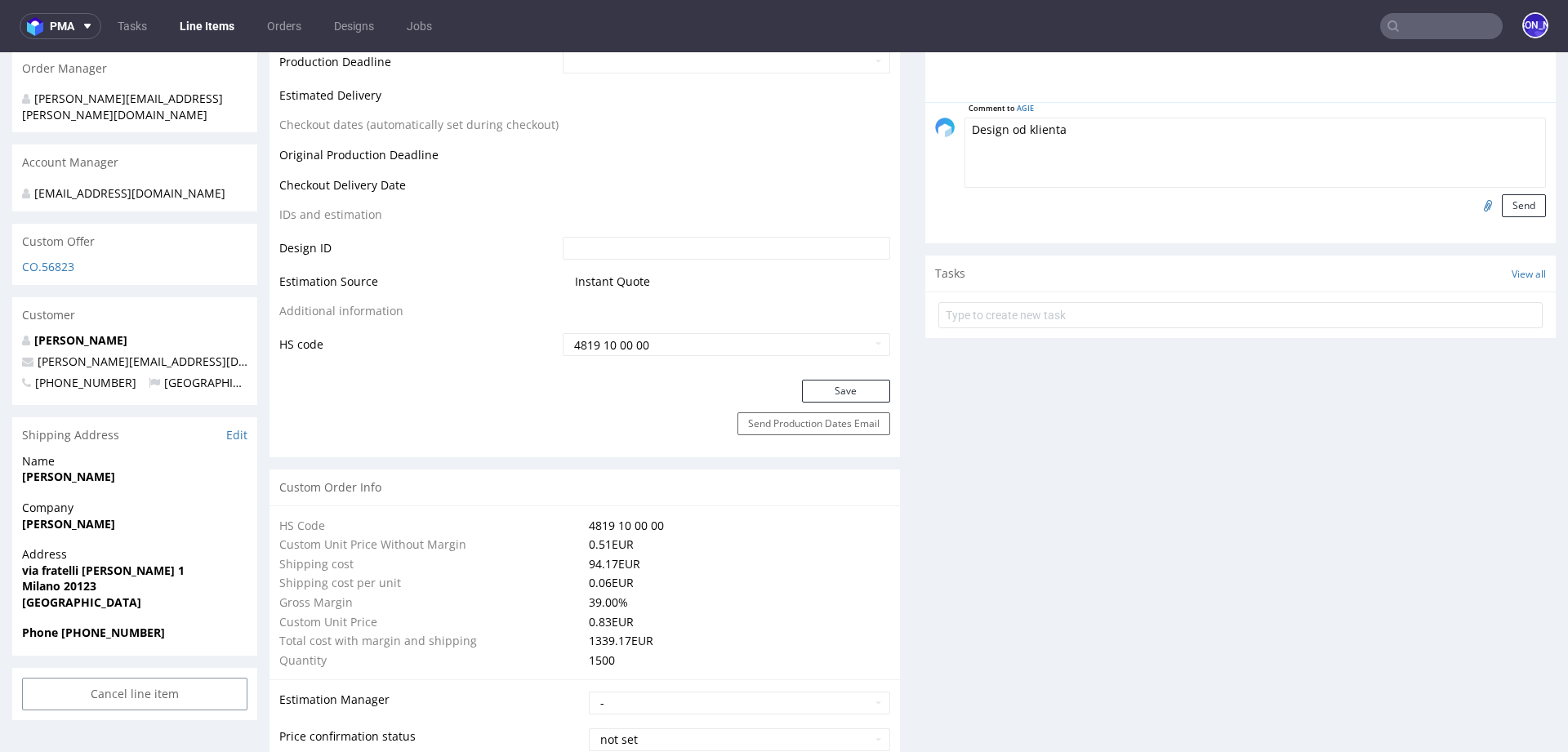
scroll to position [751, 0]
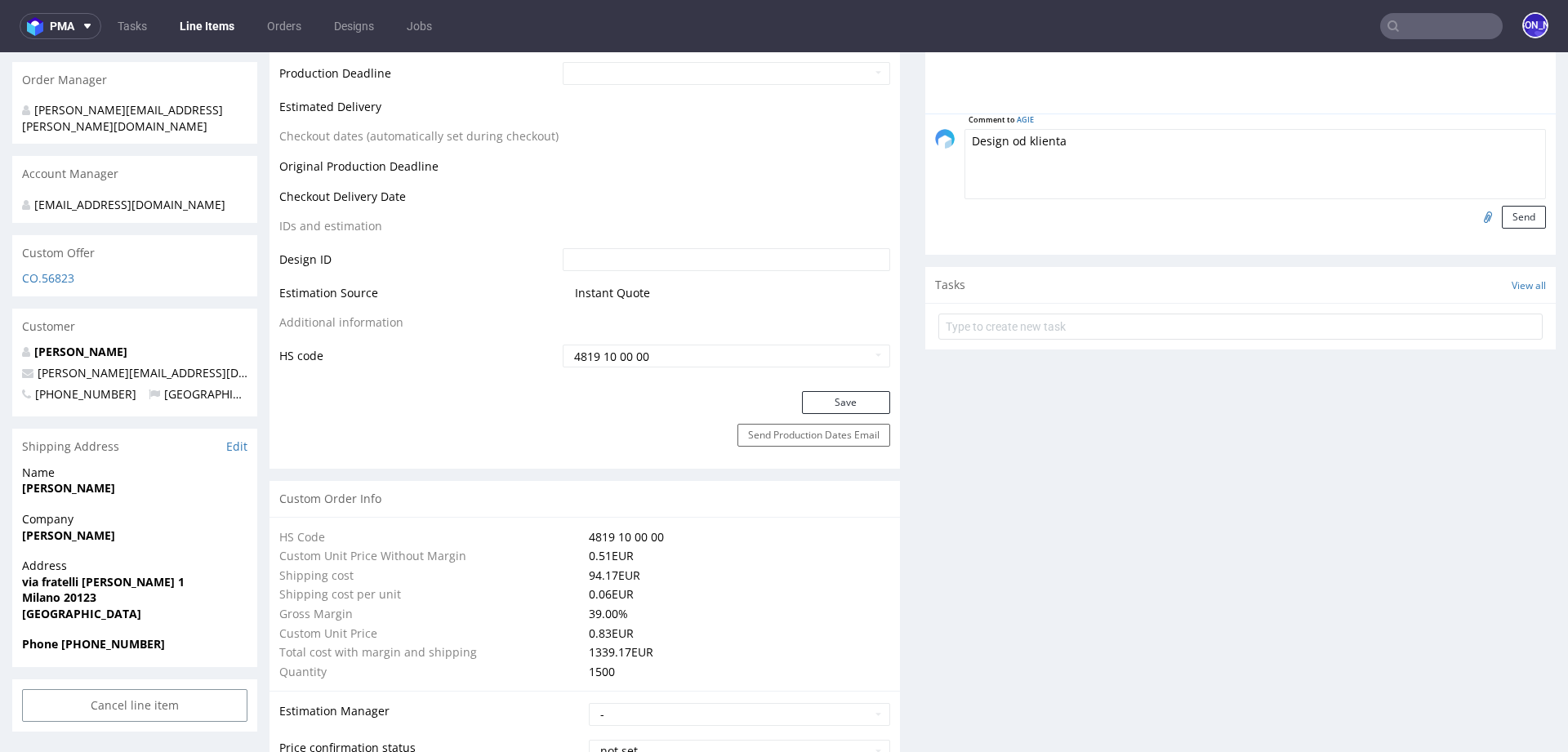
type textarea "Design od klienta"
click at [1474, 215] on input "file" at bounding box center [1485, 217] width 22 height 21
type input "C:\fakepath\EcoMailerBoxF45_HappyHabit.pdf"
click at [1510, 213] on button "Send" at bounding box center [1523, 217] width 44 height 22
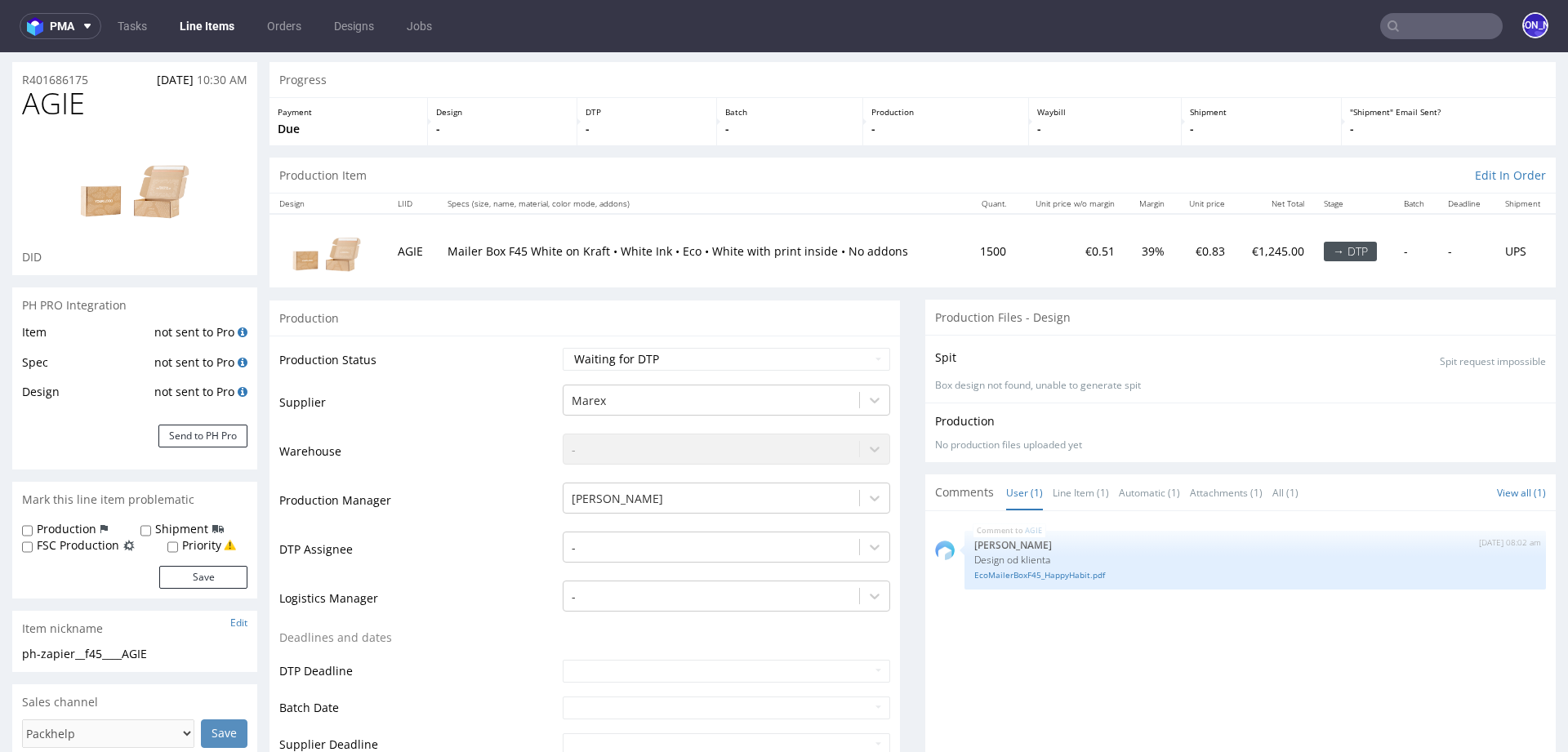
scroll to position [0, 0]
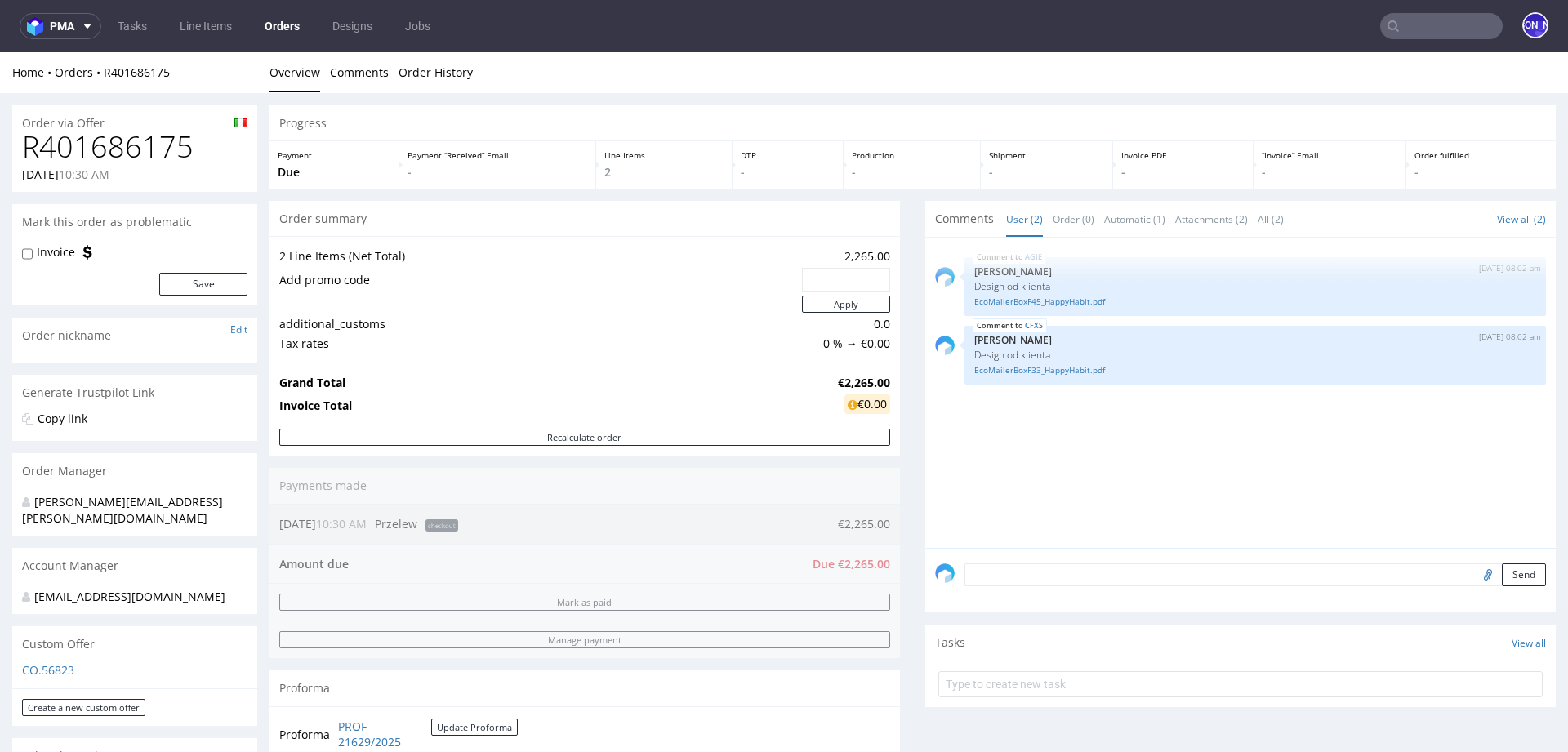
click at [1474, 575] on input "file" at bounding box center [1485, 574] width 22 height 21
type input "C:\fakepath\Screenshot [DATE] 17.37.48.png"
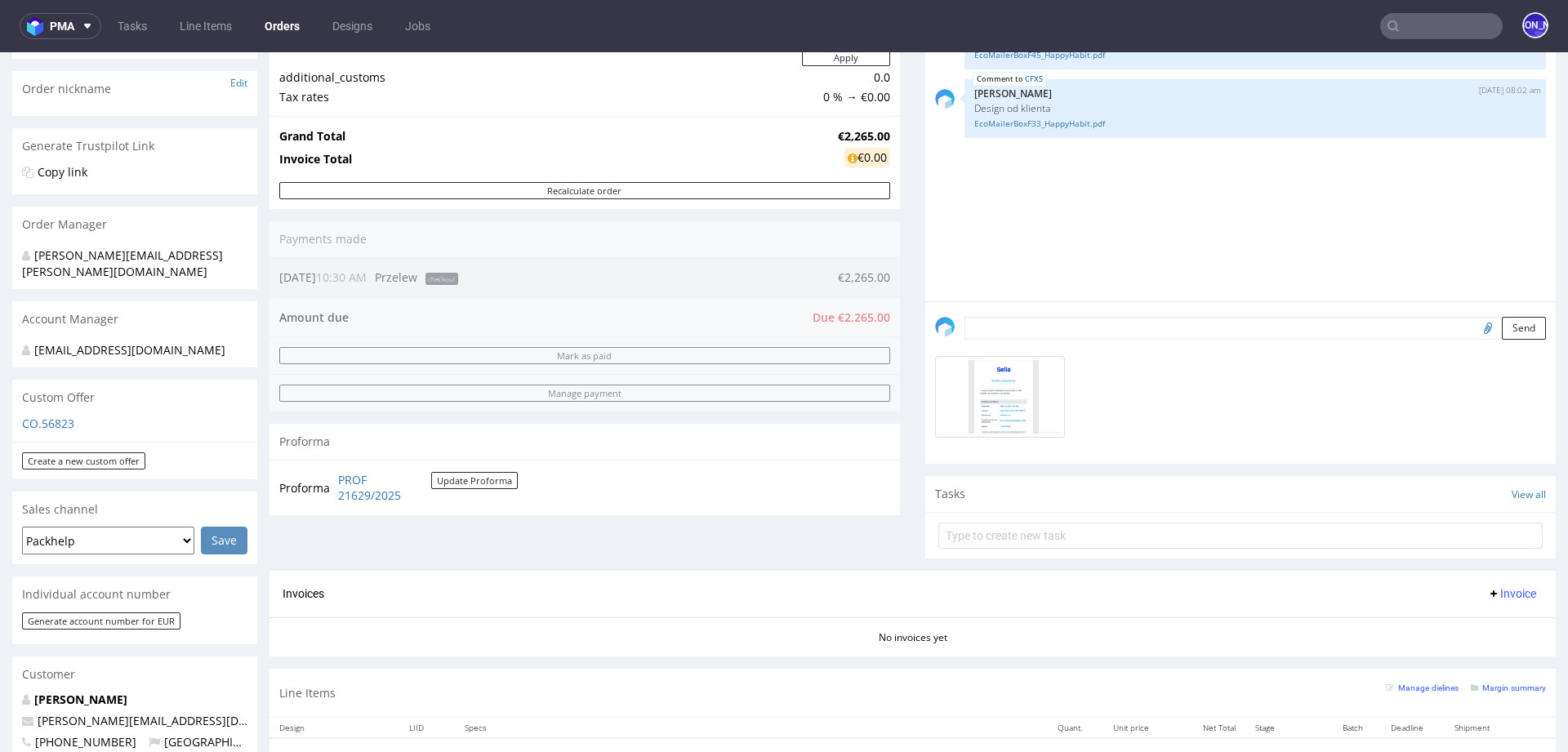
scroll to position [291, 0]
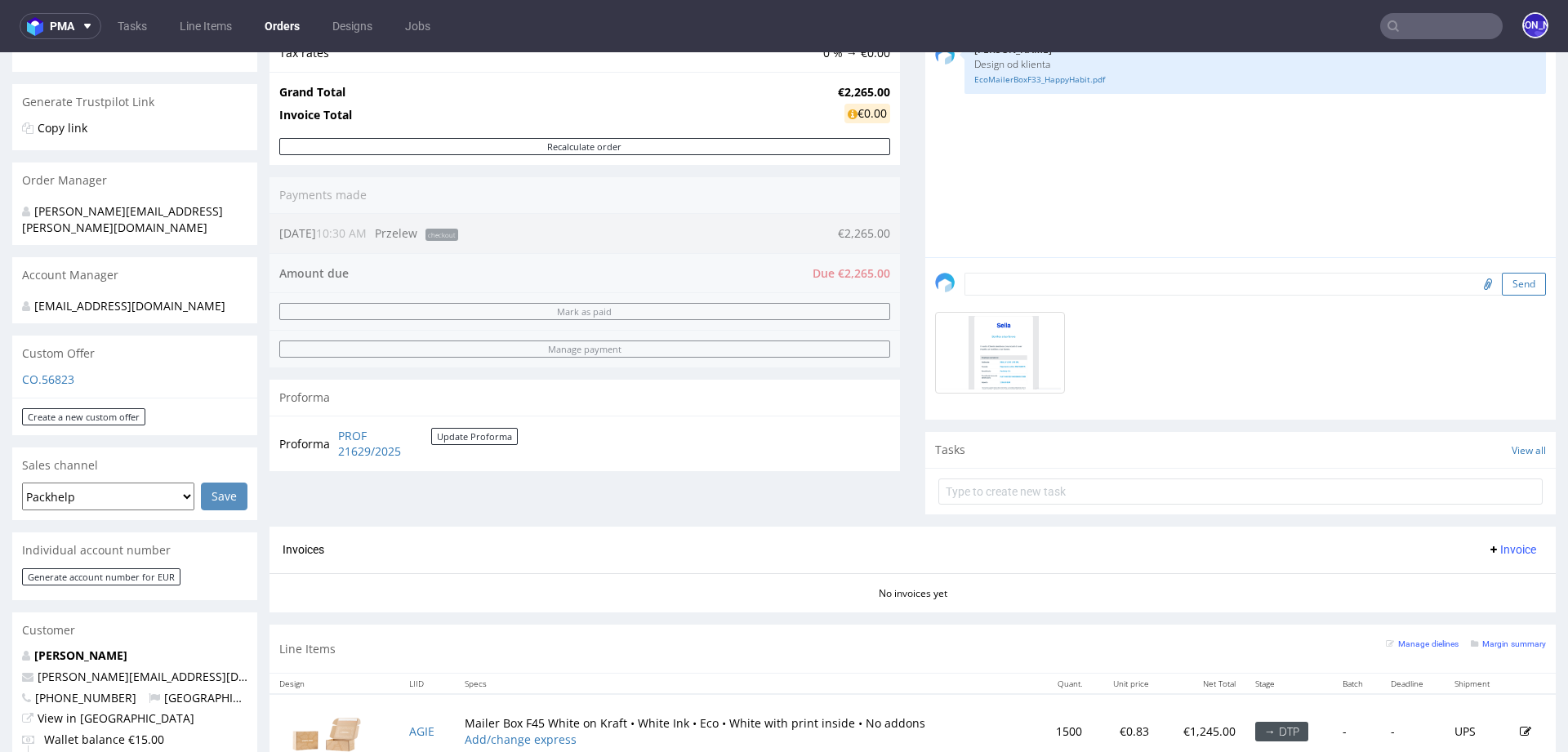
click at [1502, 279] on button "Send" at bounding box center [1523, 284] width 44 height 22
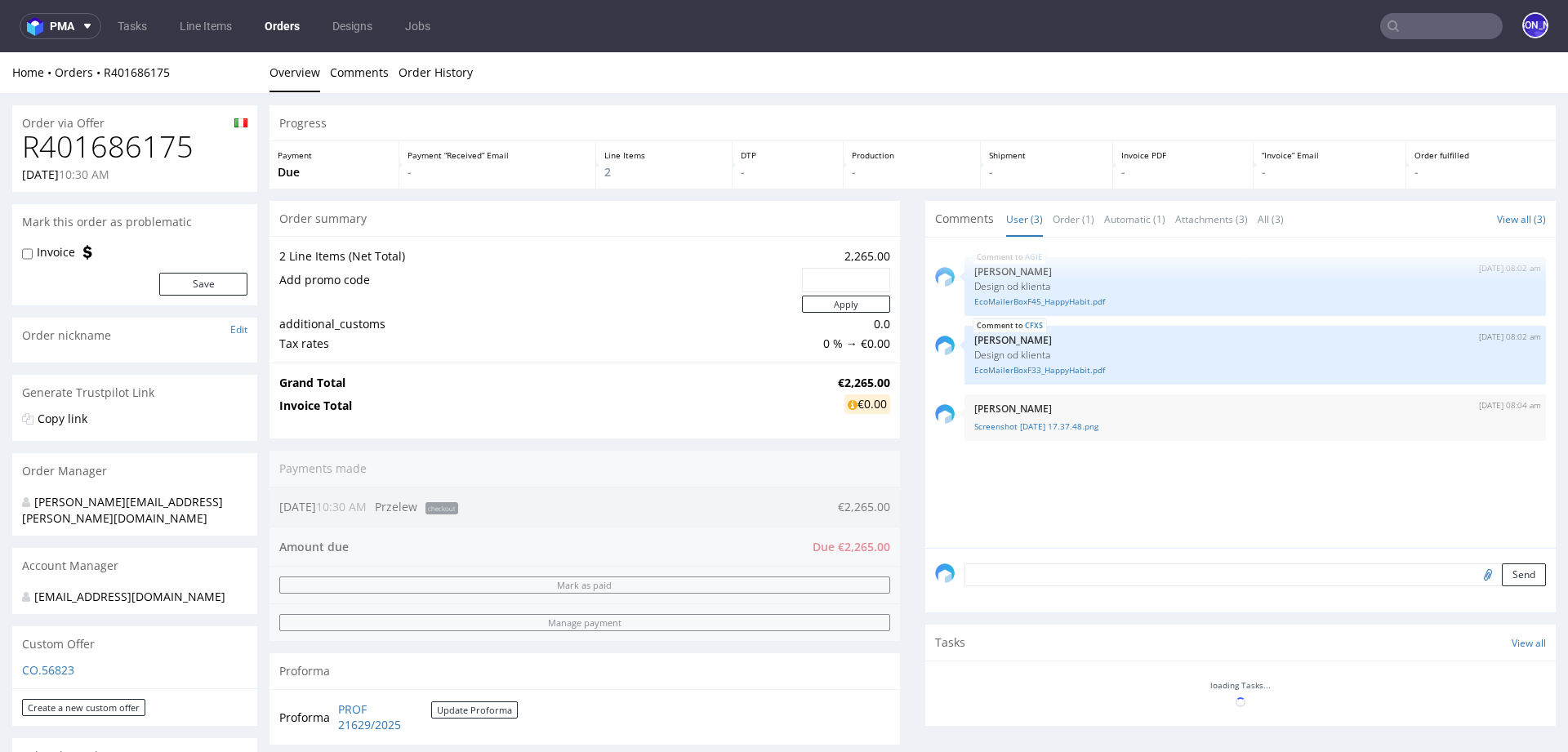
scroll to position [0, 0]
